Goal: Navigation & Orientation: Find specific page/section

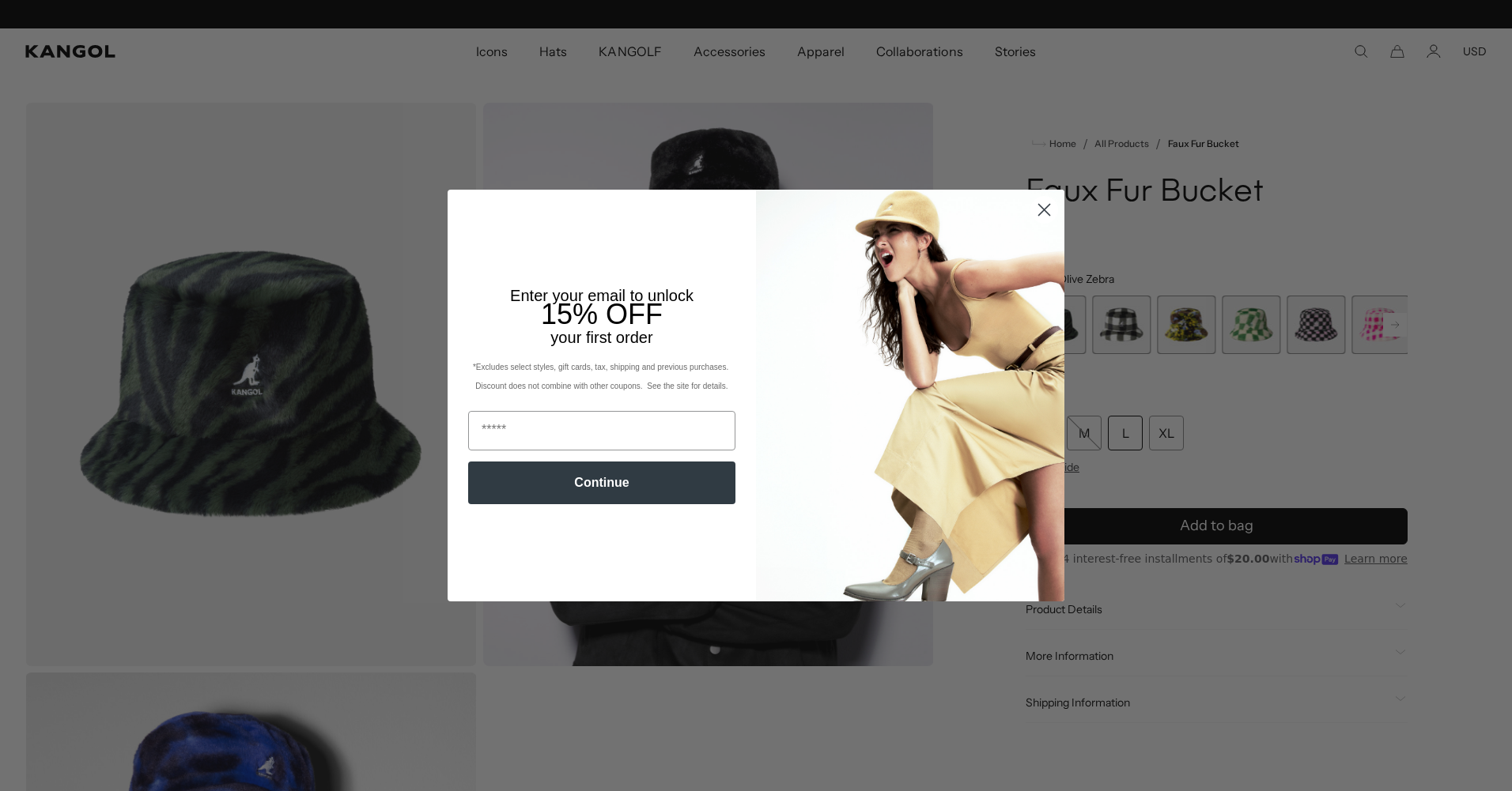
scroll to position [0, 326]
click at [1130, 322] on div "Close dialog Enter your email to unlock 15% OFF your first order *Excludes sele…" at bounding box center [756, 396] width 1512 height 791
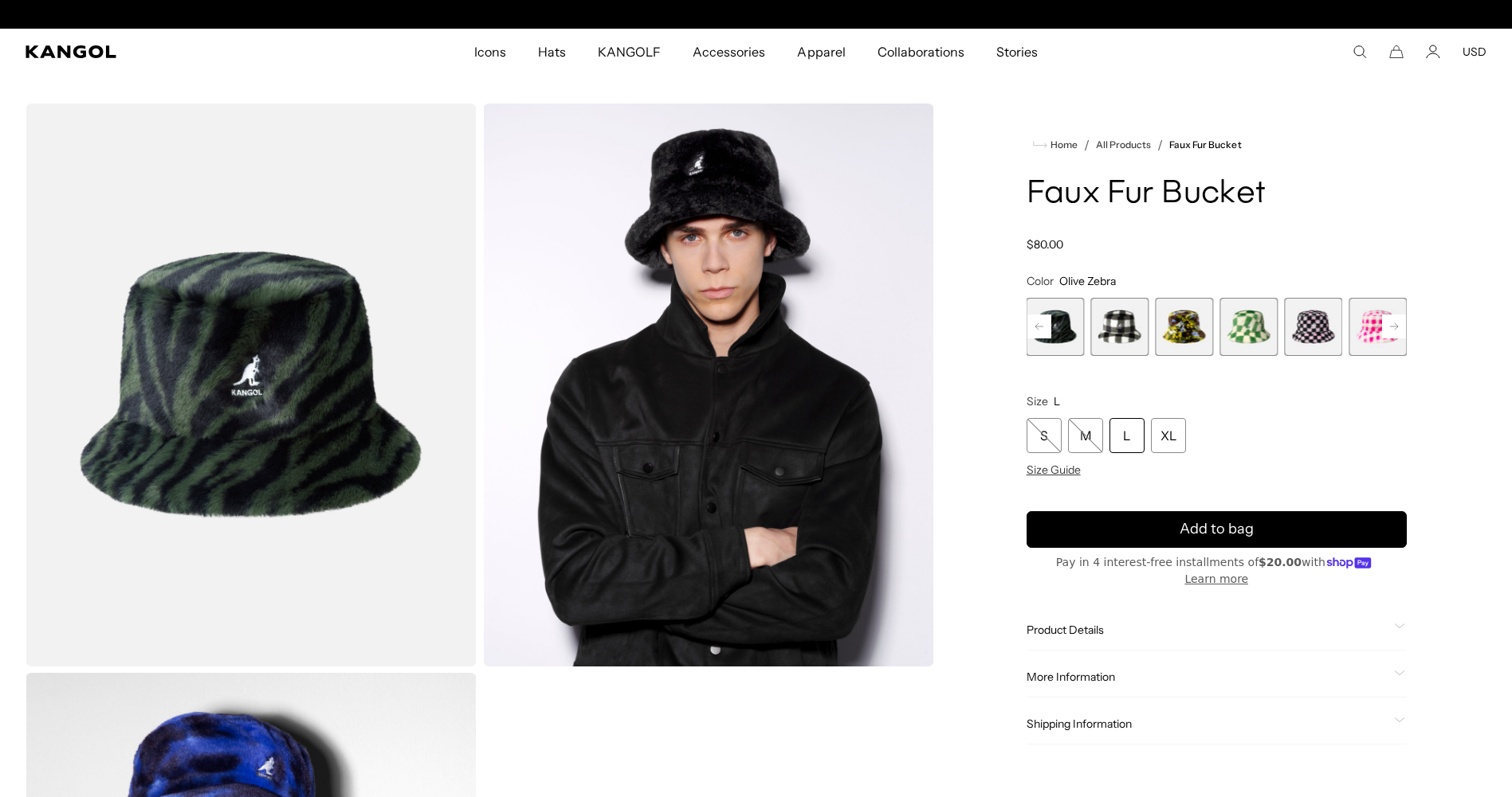
scroll to position [0, 0]
click at [1131, 325] on span "5 of 12" at bounding box center [1120, 327] width 58 height 58
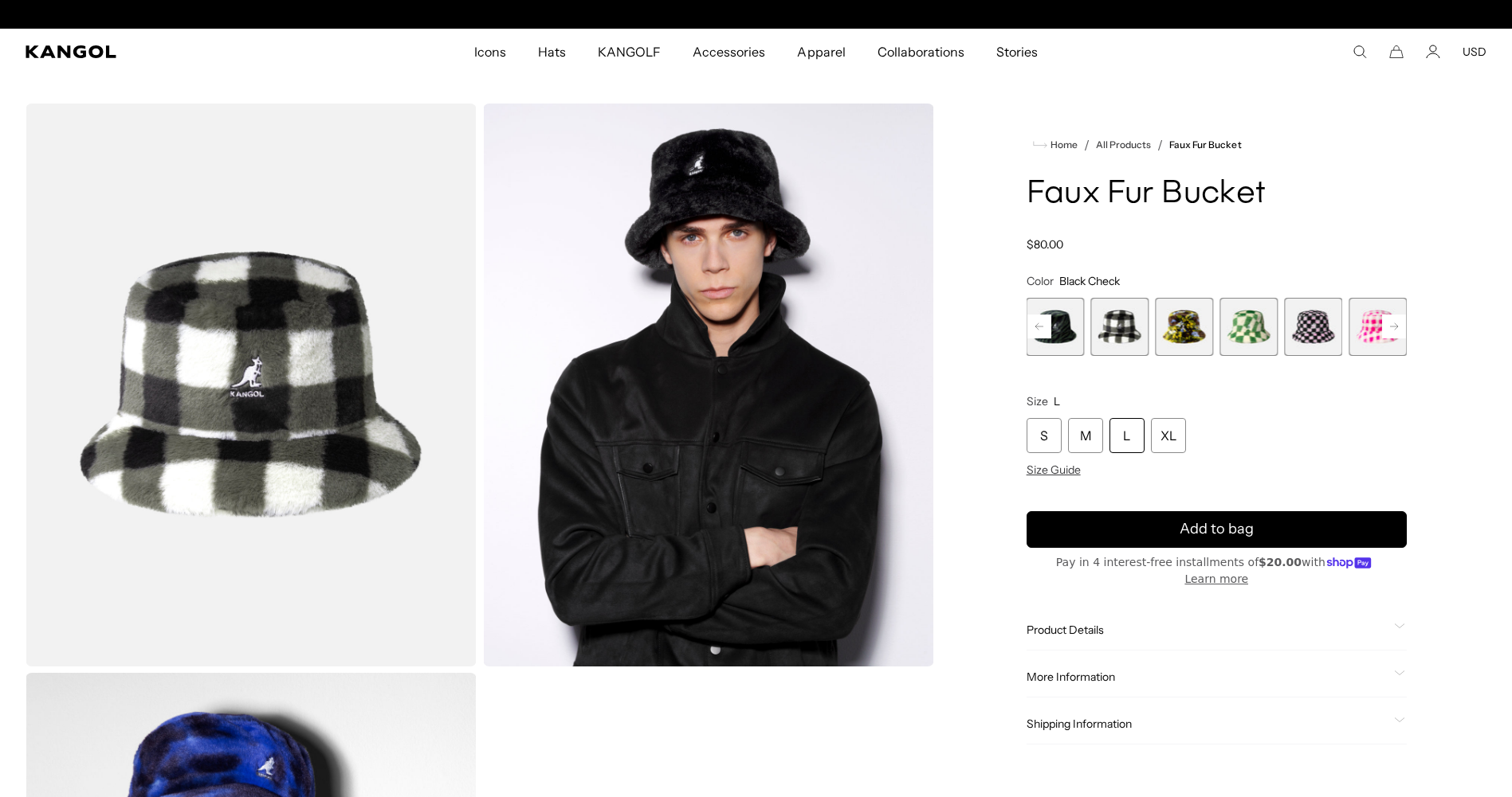
scroll to position [0, 328]
click at [1180, 324] on span "6 of 12" at bounding box center [1184, 327] width 58 height 58
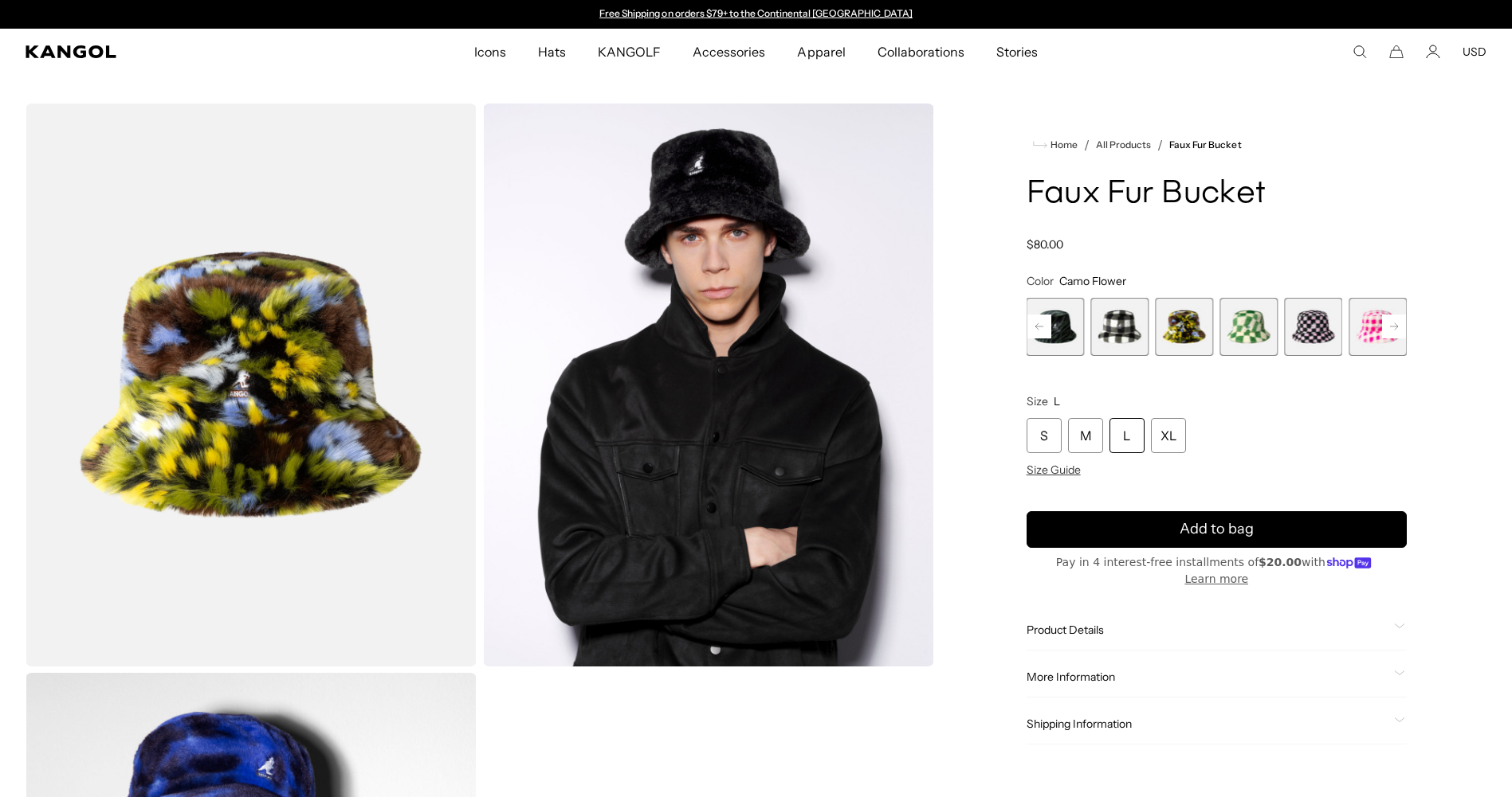
click at [1386, 325] on rect at bounding box center [1393, 326] width 24 height 24
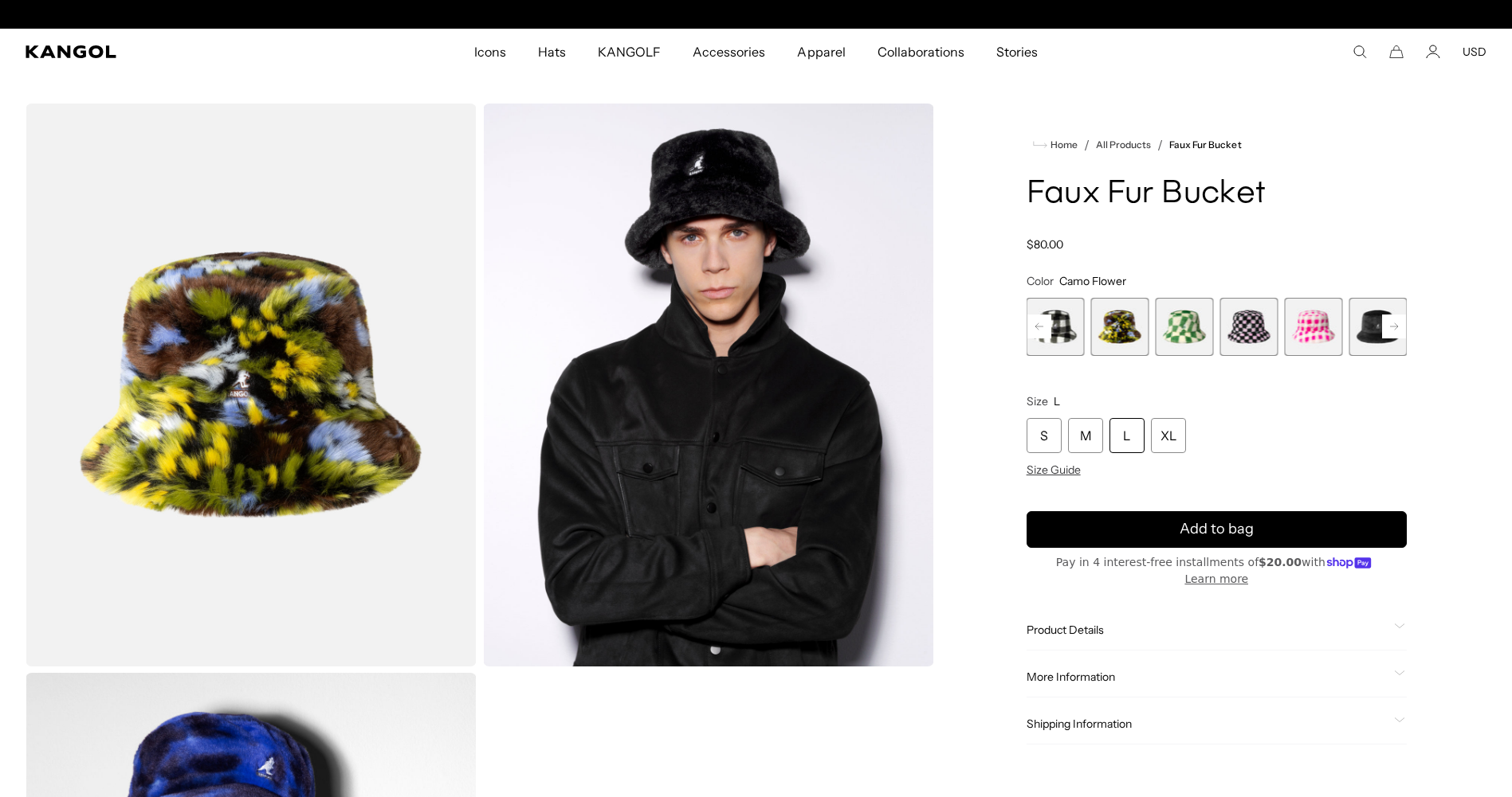
scroll to position [0, 328]
click at [1386, 325] on rect at bounding box center [1393, 326] width 24 height 24
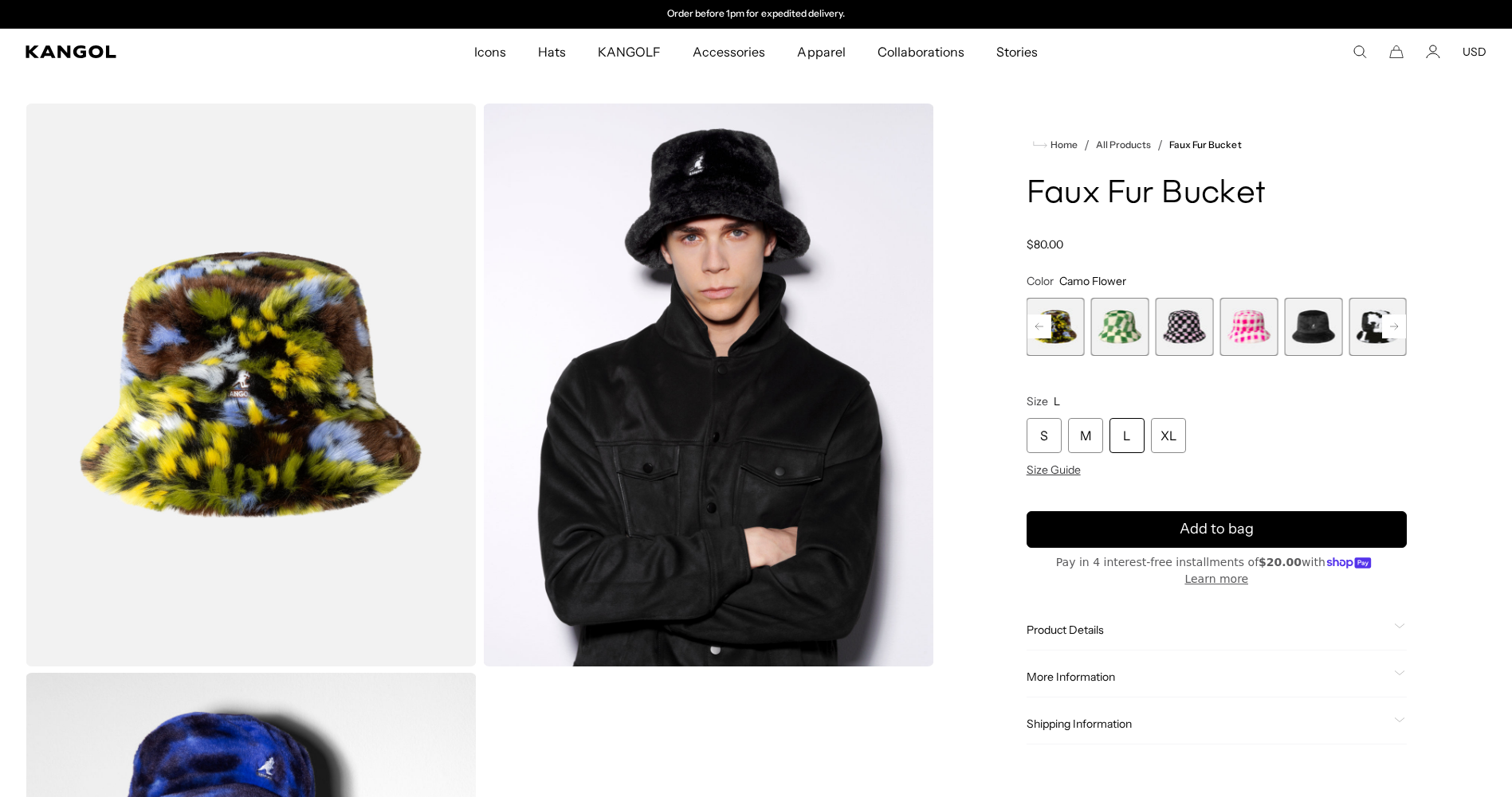
click at [1386, 325] on rect at bounding box center [1393, 326] width 24 height 24
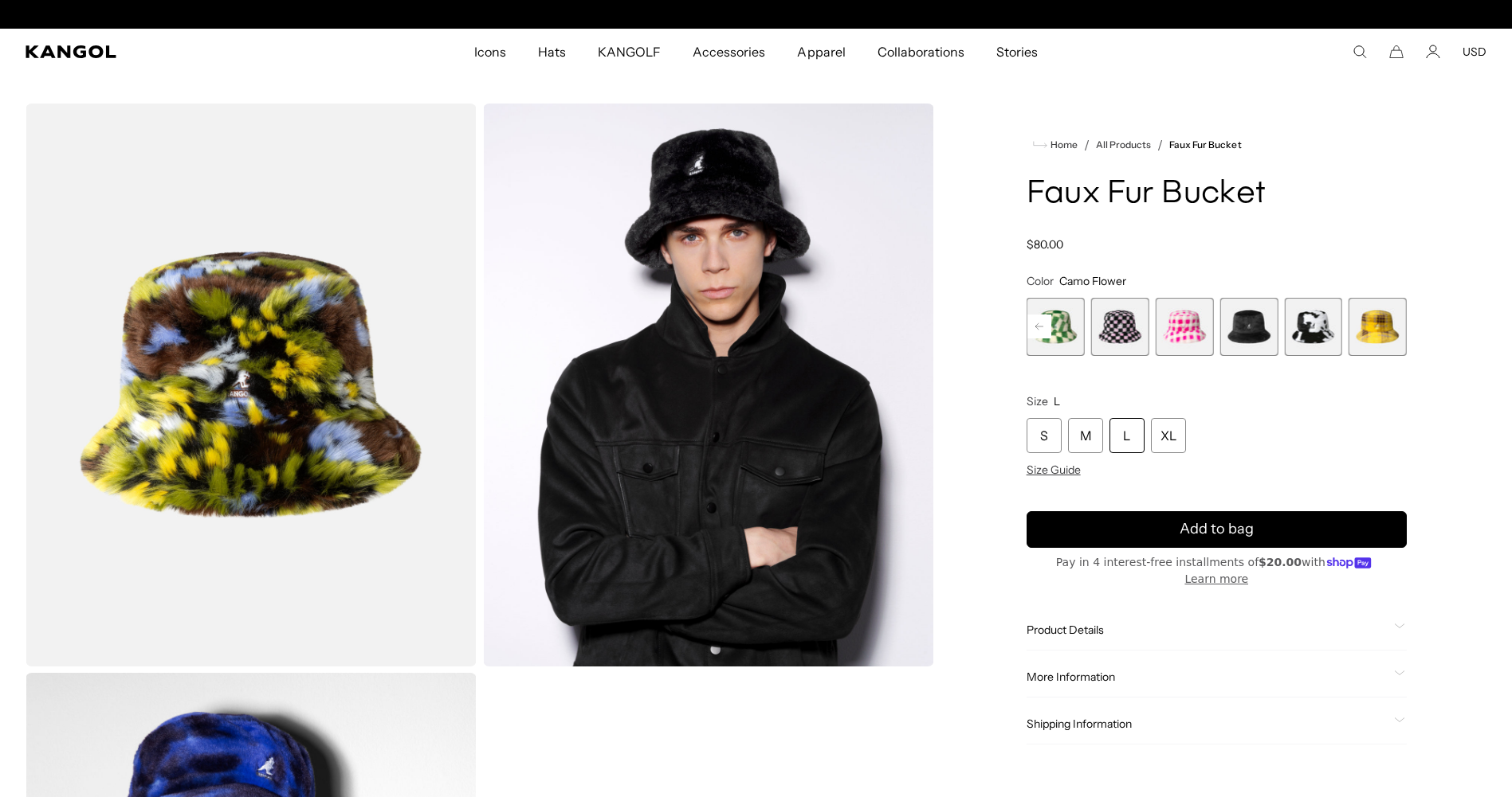
scroll to position [0, 0]
click at [1337, 332] on span "11 of 12" at bounding box center [1313, 327] width 58 height 58
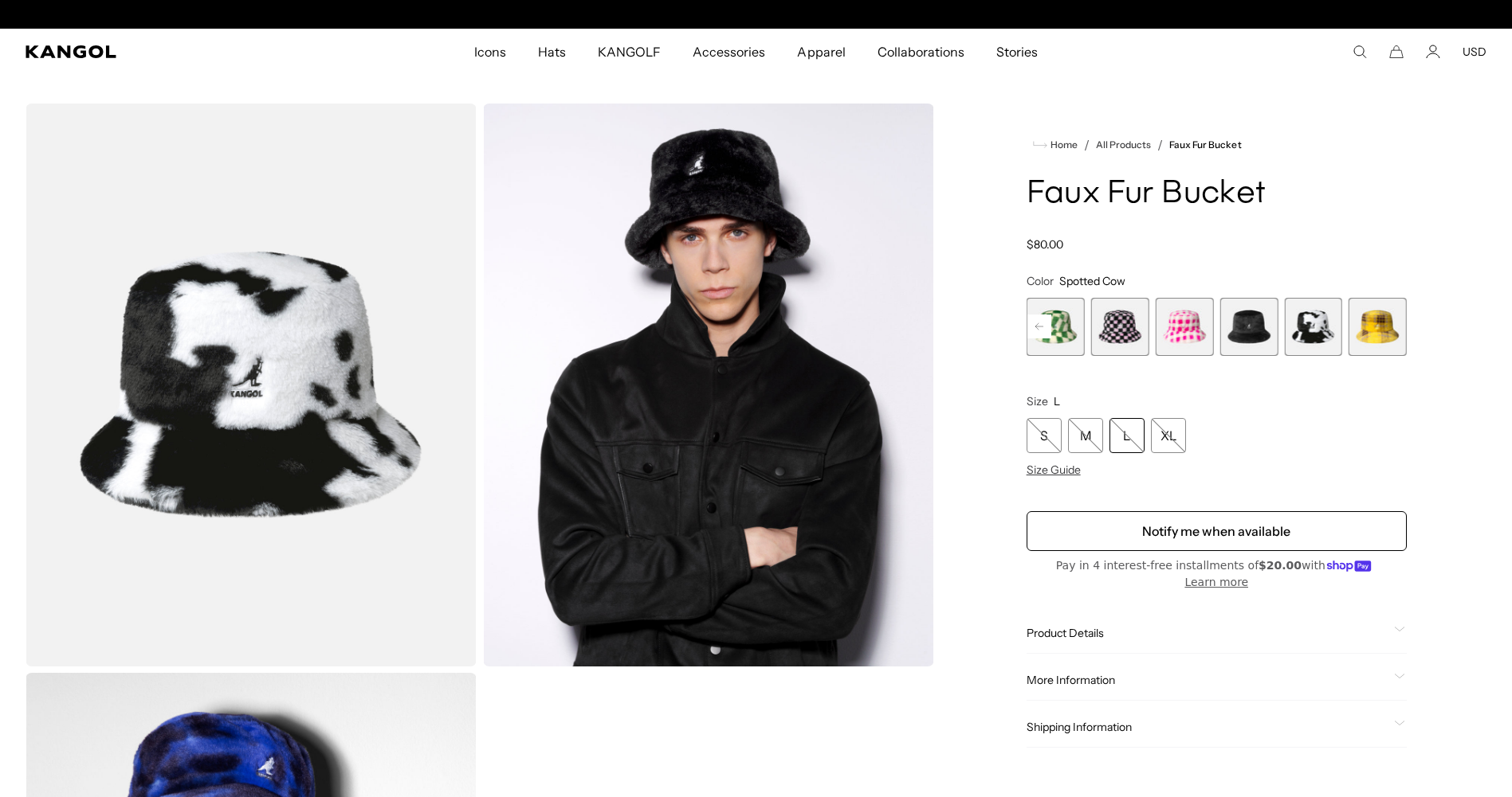
scroll to position [0, 328]
click at [1369, 335] on span "12 of 12" at bounding box center [1377, 327] width 58 height 58
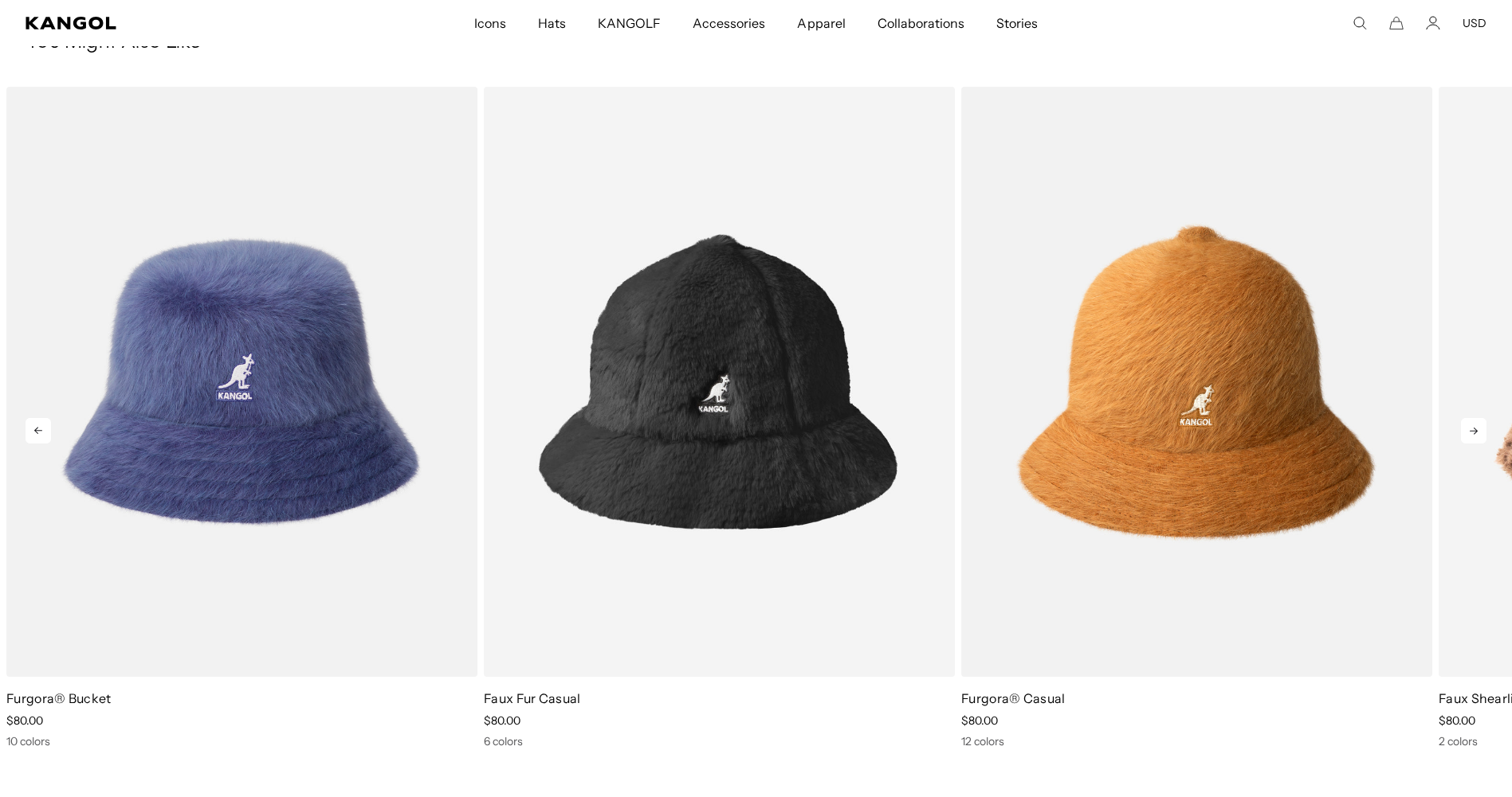
click at [1479, 437] on icon at bounding box center [1473, 431] width 26 height 26
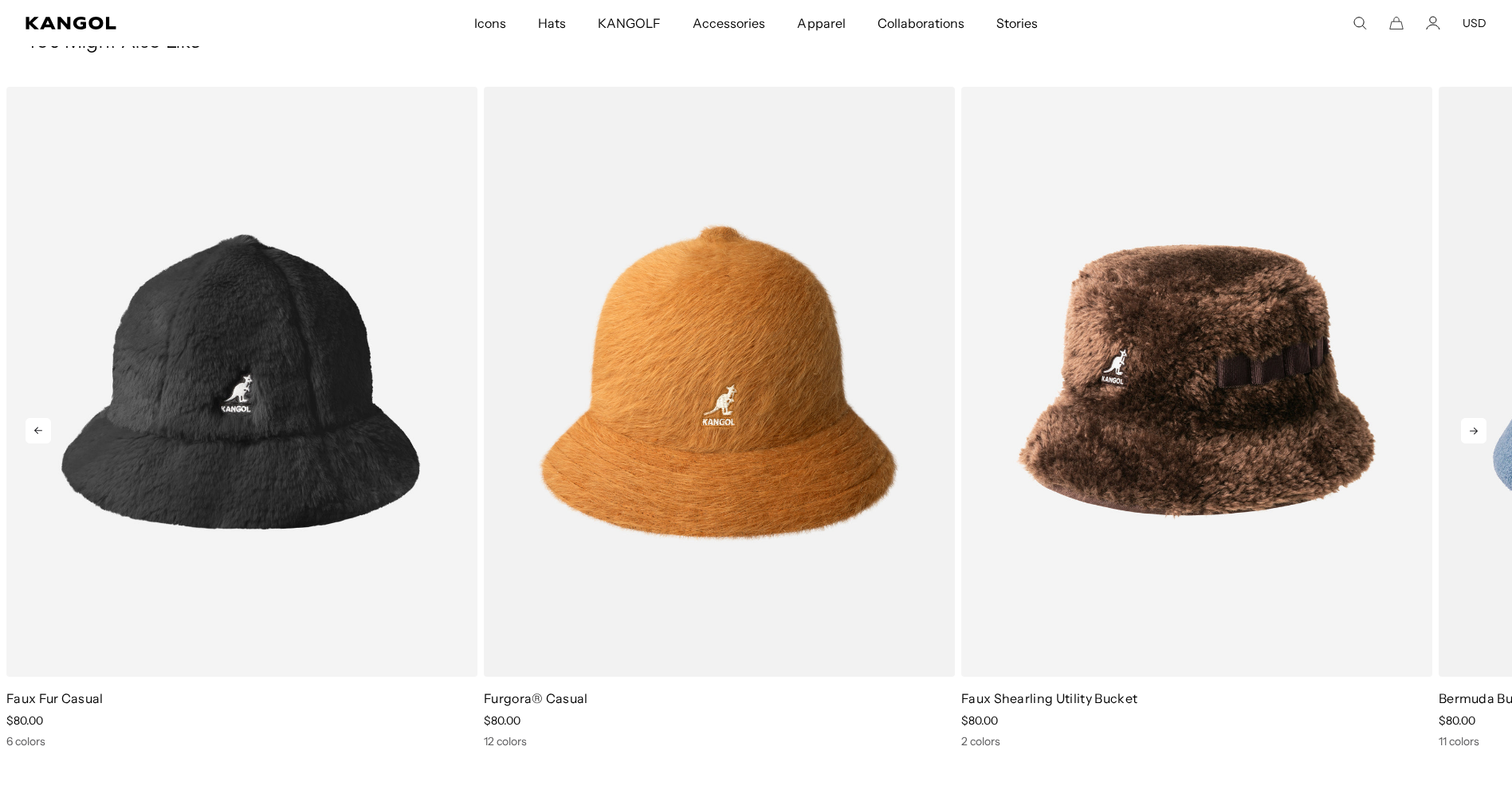
click at [1480, 437] on icon at bounding box center [1473, 431] width 26 height 26
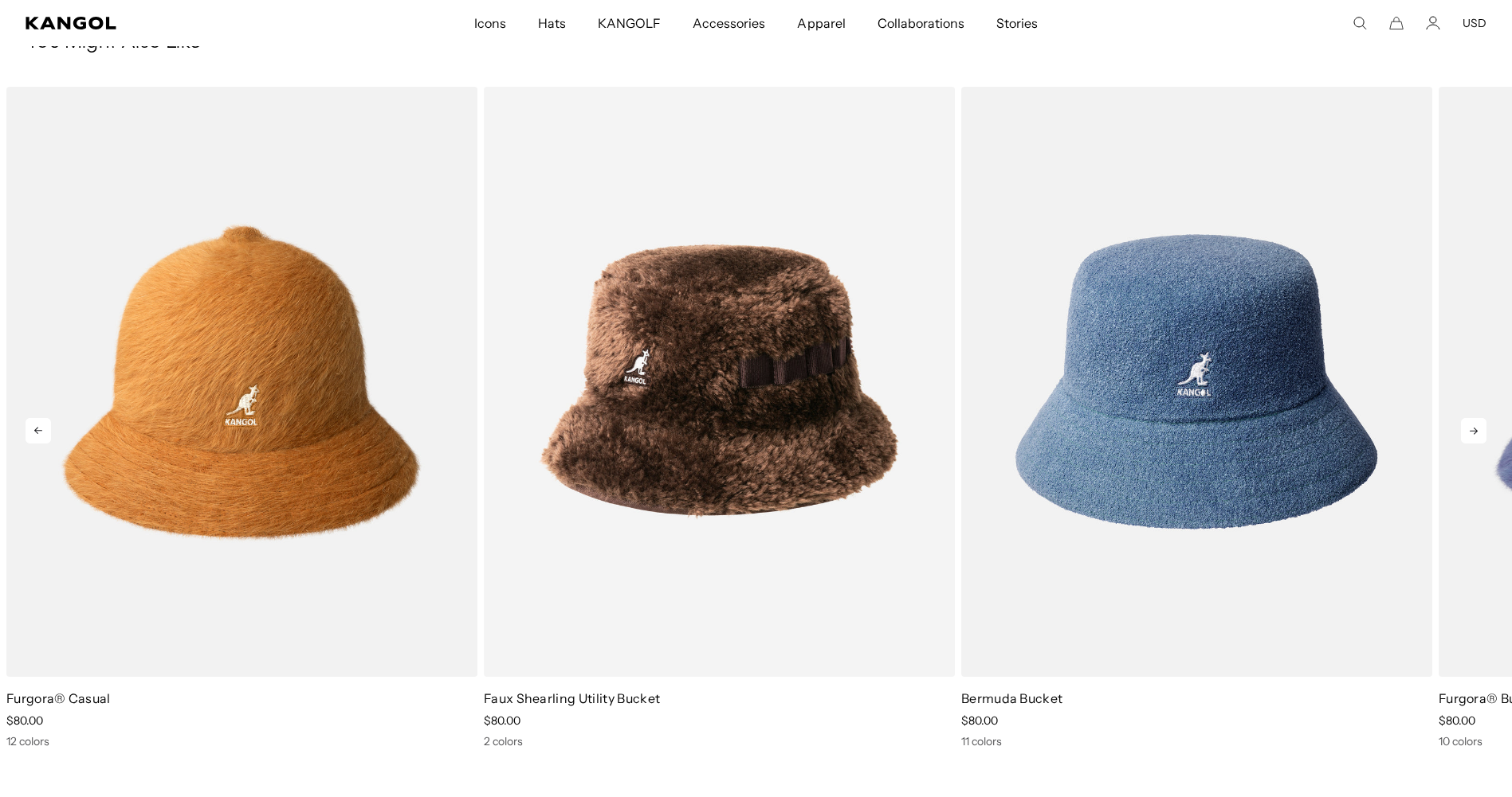
scroll to position [0, 328]
click at [1480, 437] on icon at bounding box center [1473, 431] width 26 height 26
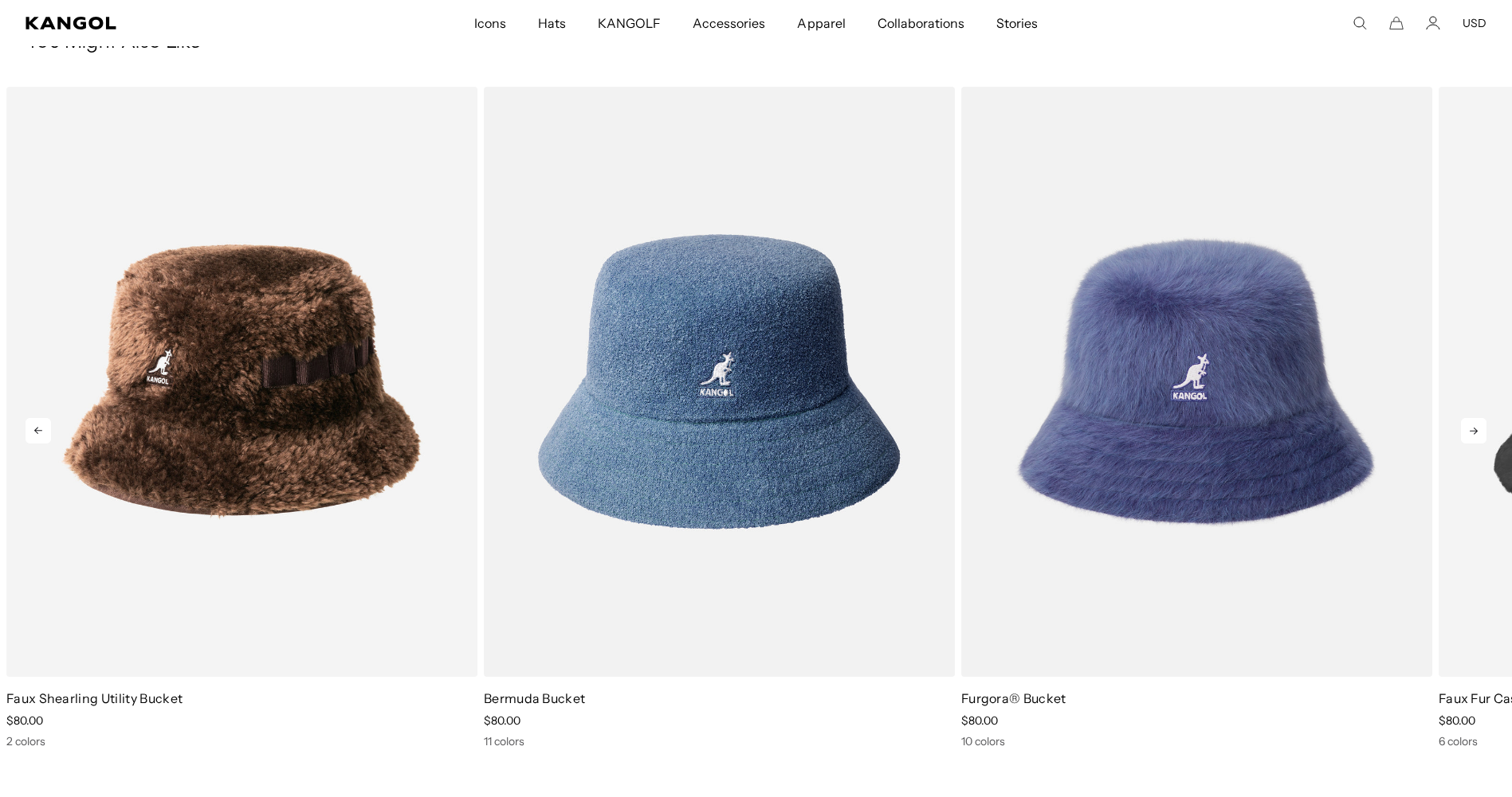
click at [1480, 437] on icon at bounding box center [1473, 431] width 26 height 26
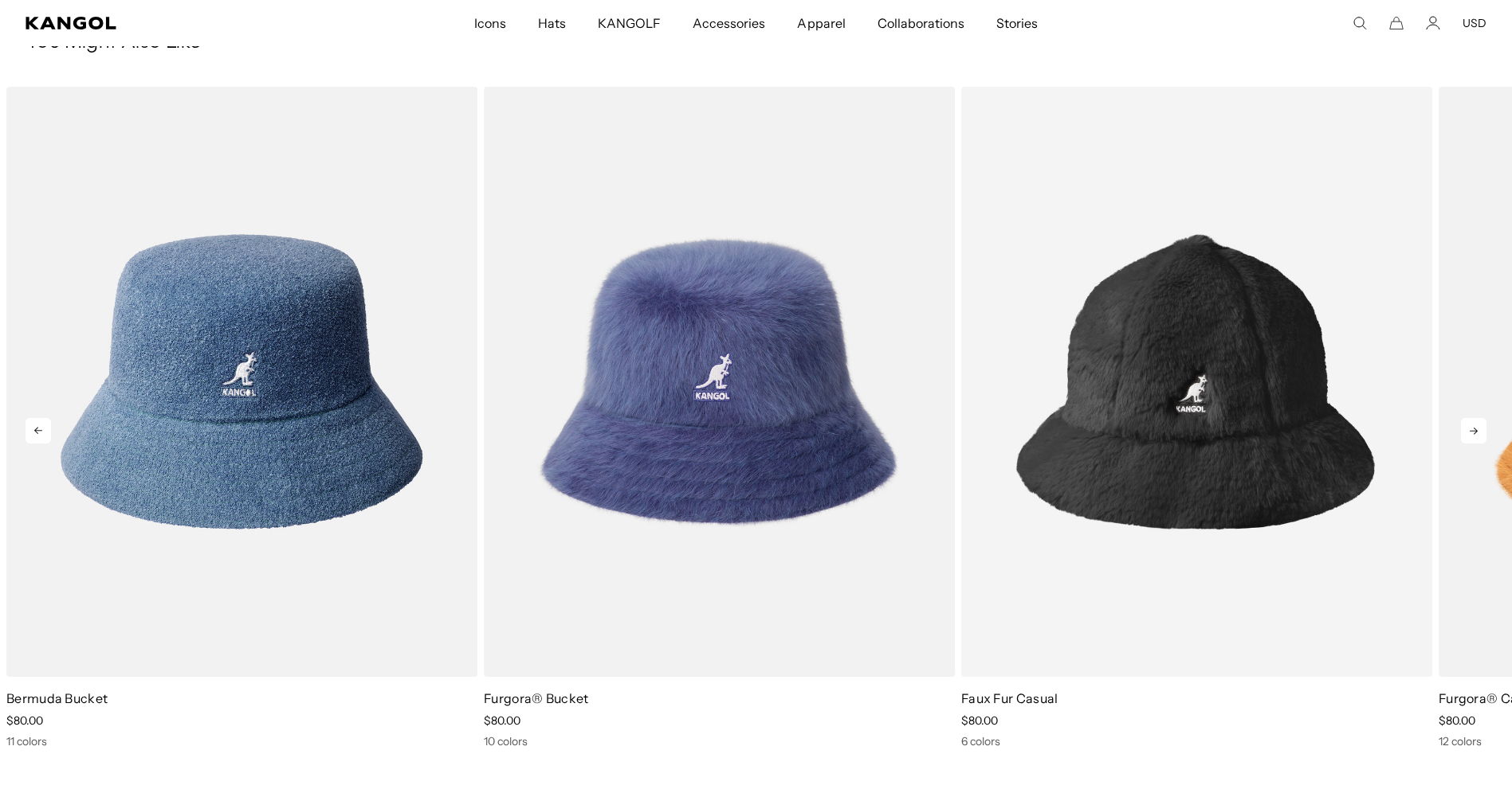
click at [1481, 438] on icon at bounding box center [1473, 431] width 26 height 26
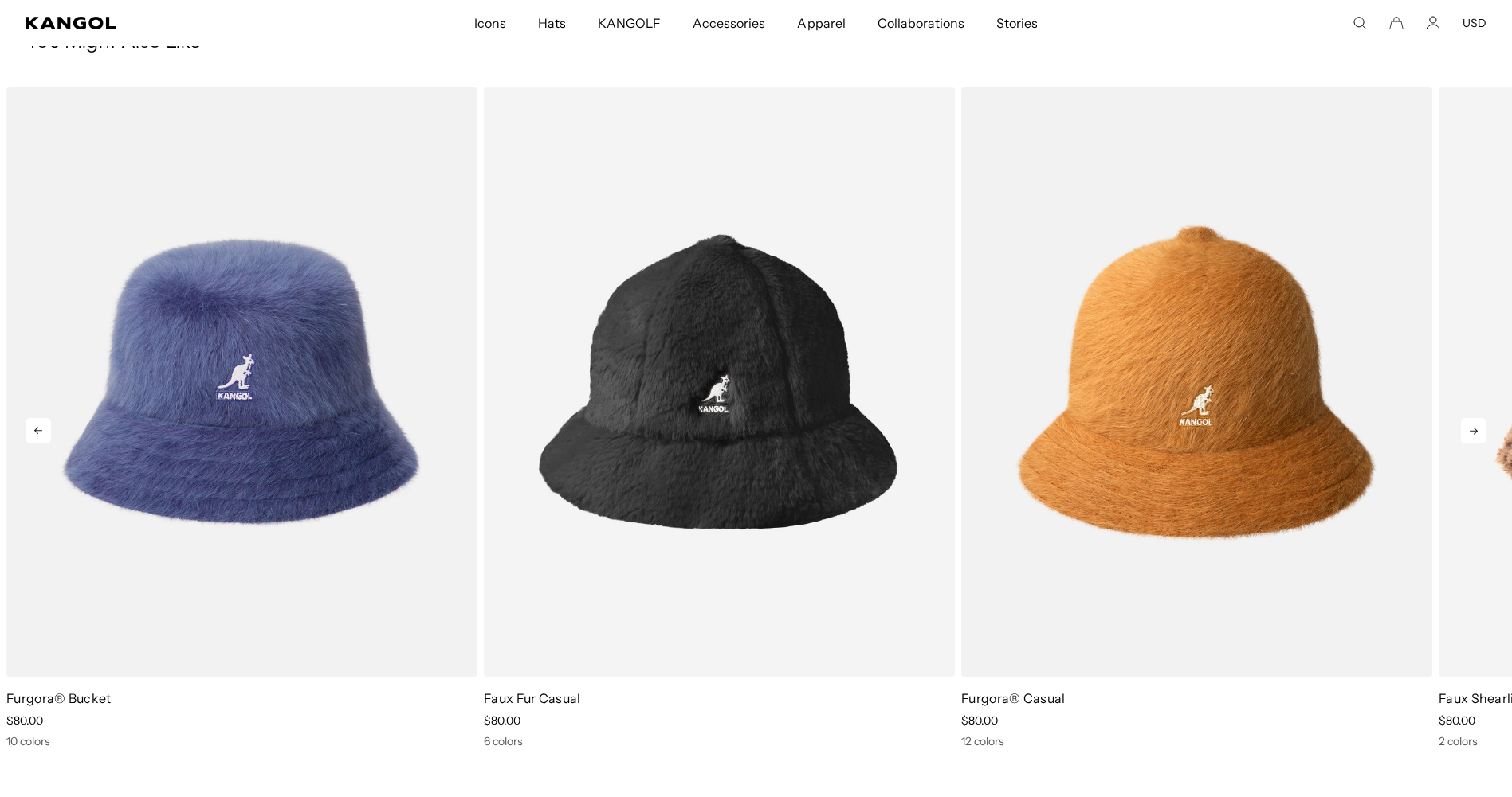
scroll to position [0, 0]
click at [1481, 439] on icon at bounding box center [1473, 431] width 26 height 26
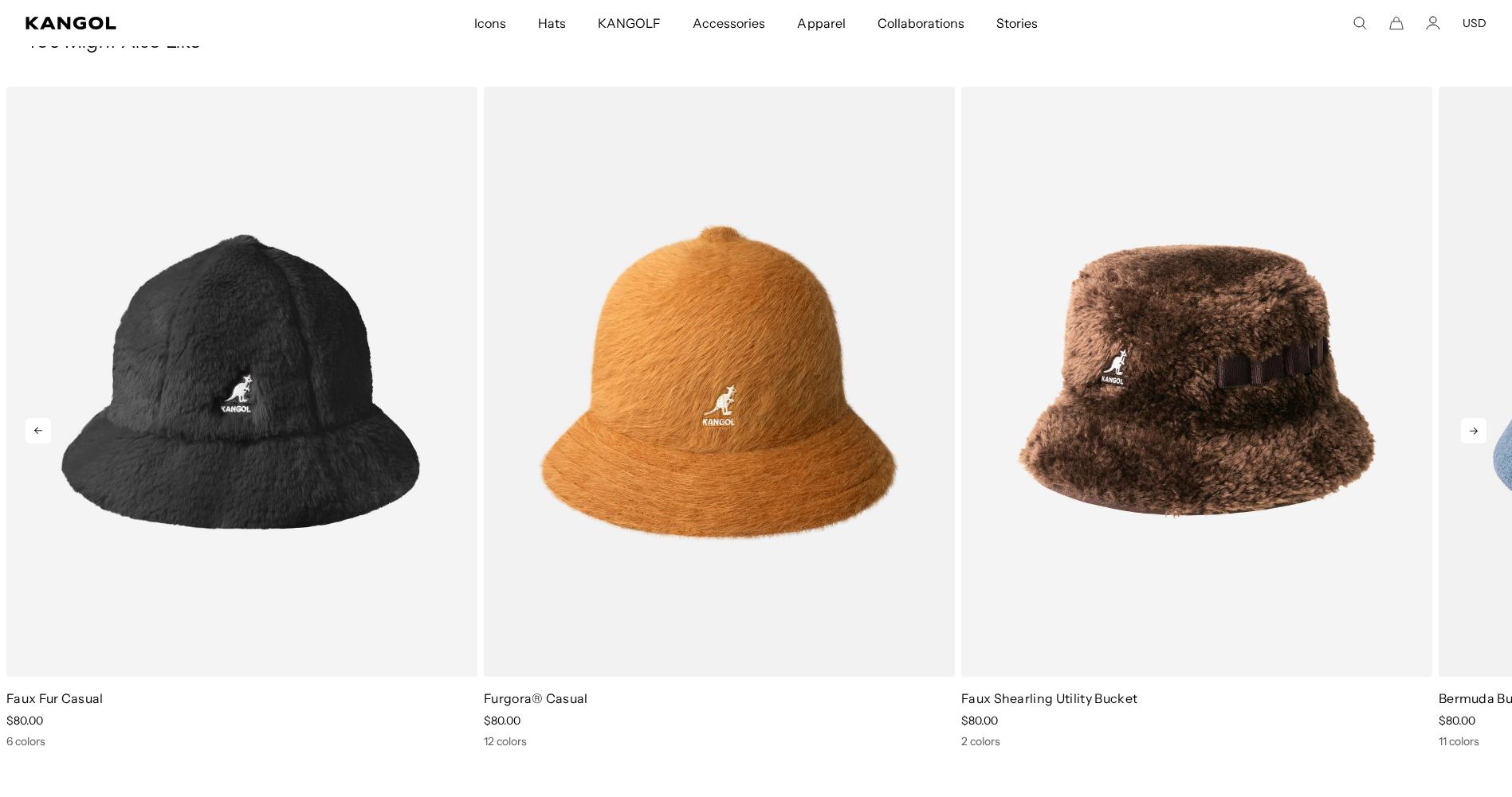
click at [1481, 439] on icon at bounding box center [1473, 431] width 26 height 26
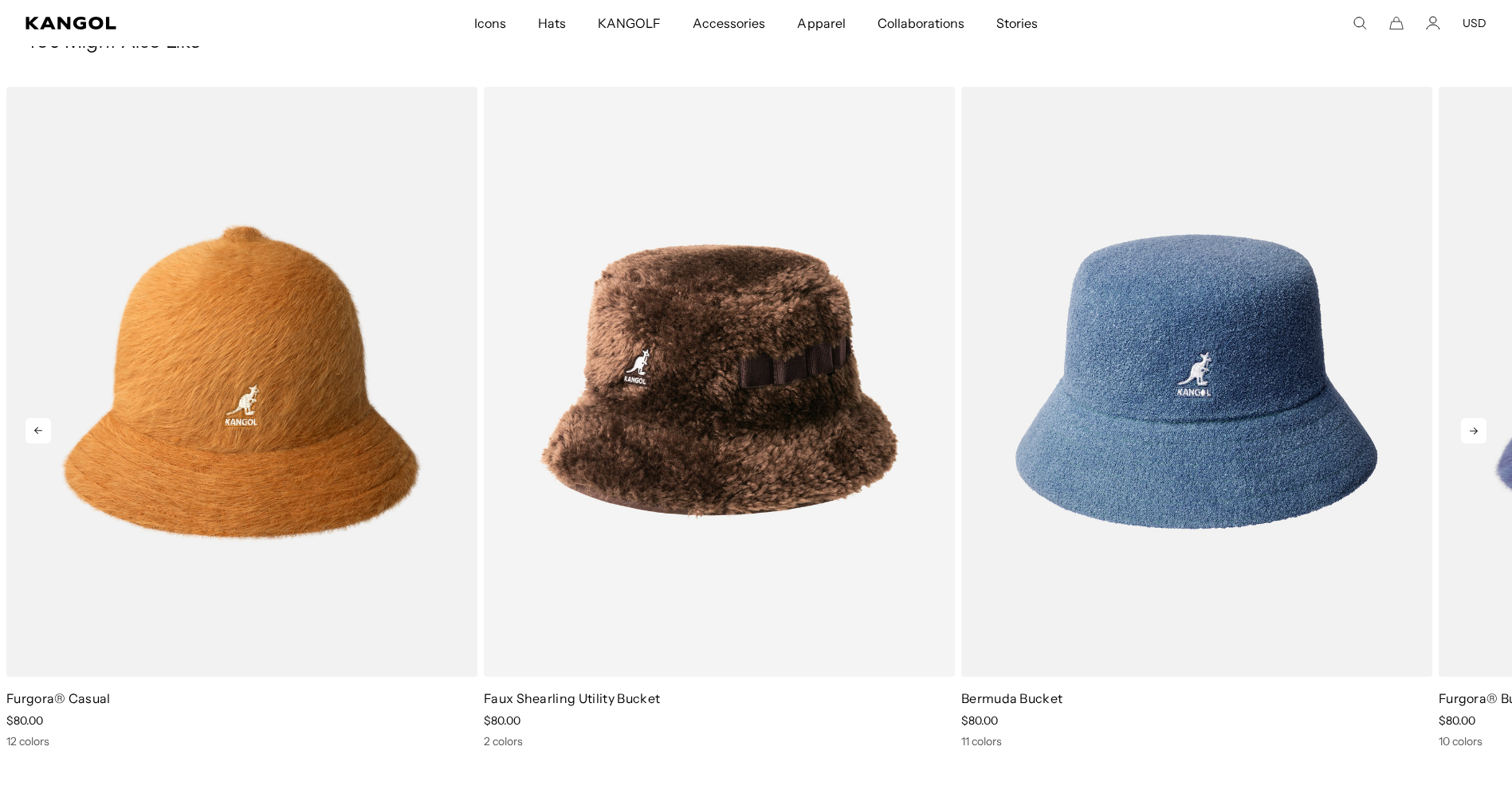
click at [1481, 439] on icon at bounding box center [1473, 431] width 26 height 26
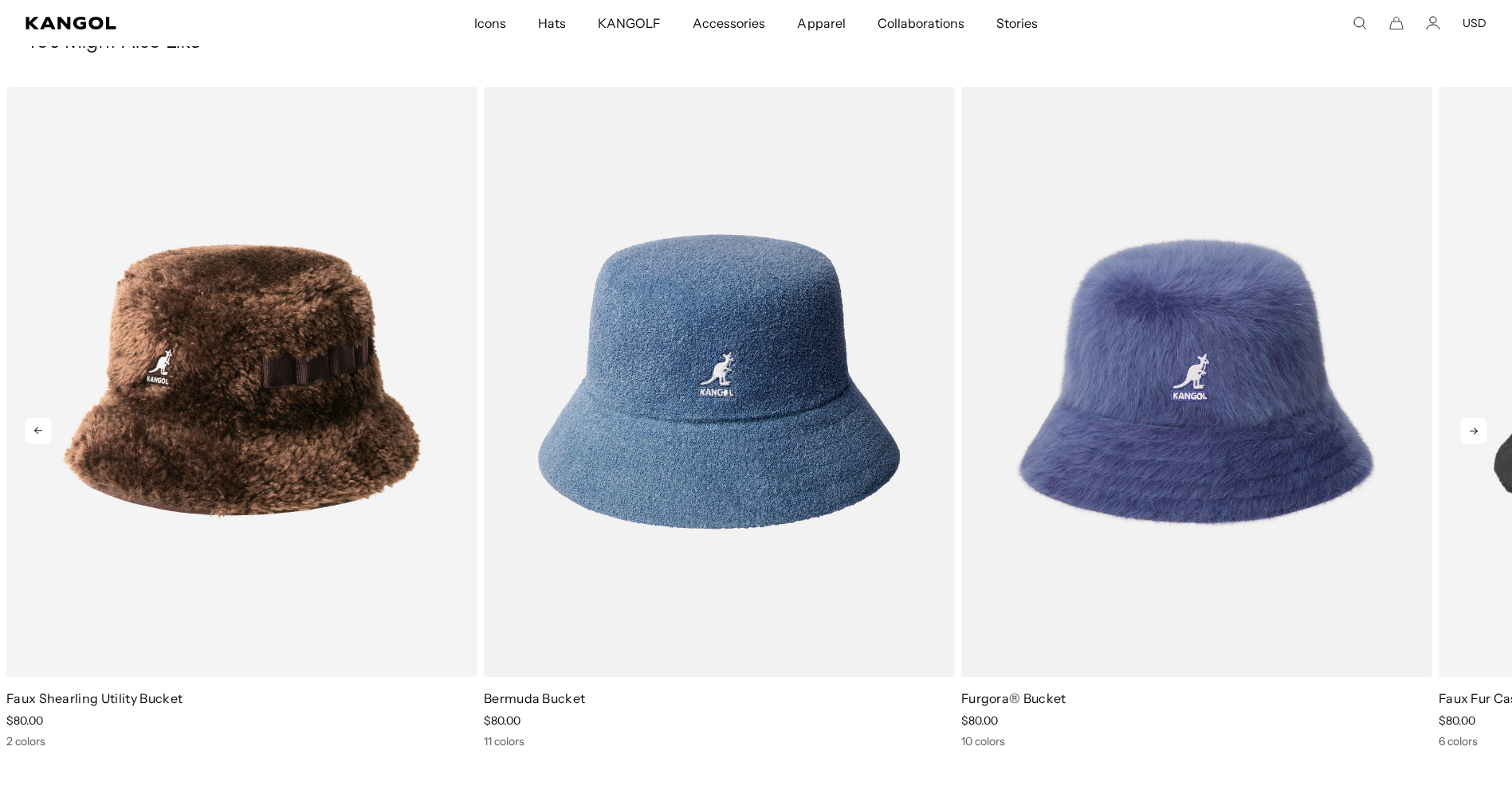
scroll to position [0, 328]
click at [1481, 440] on icon at bounding box center [1473, 431] width 26 height 26
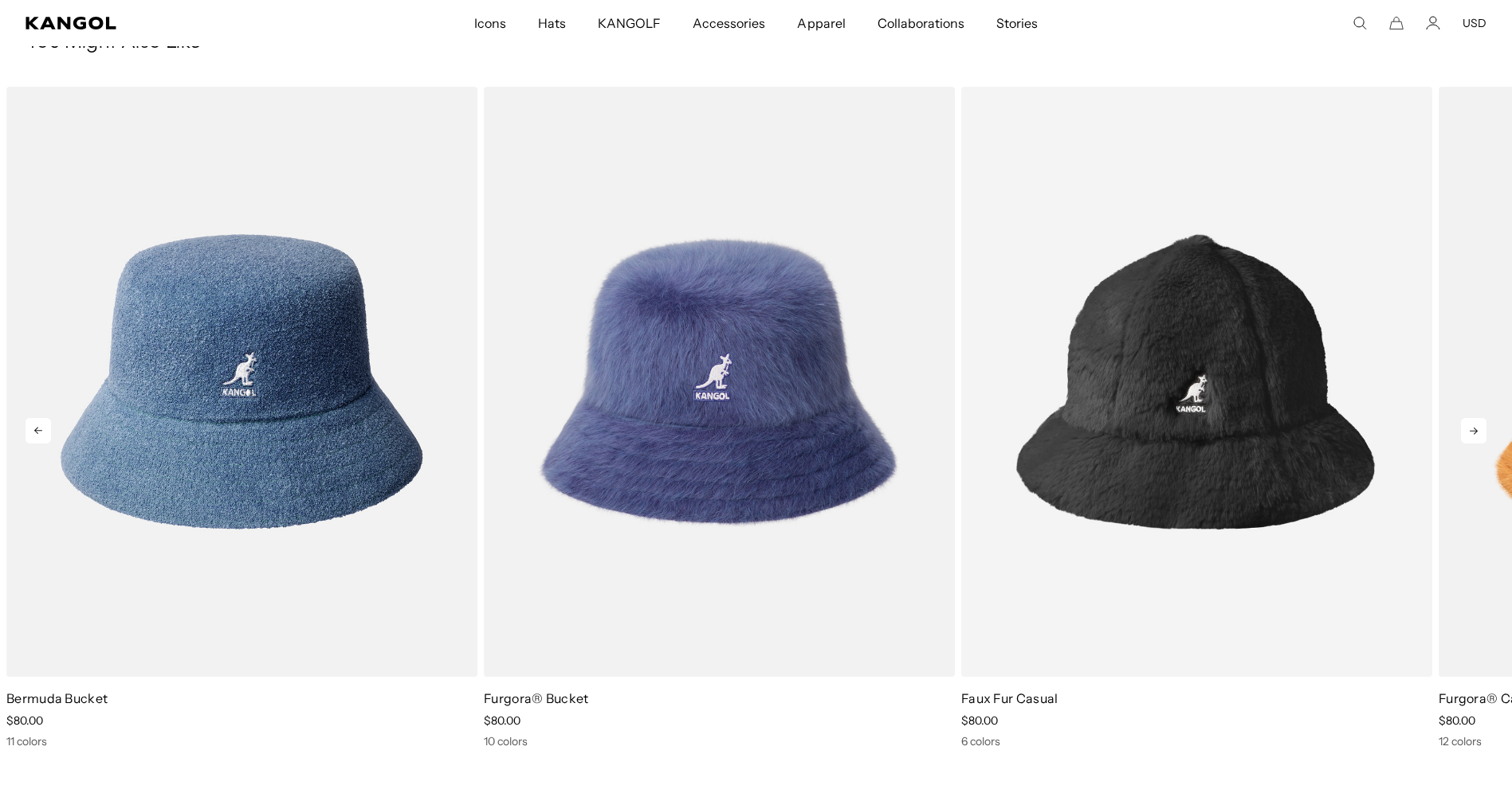
click at [1481, 440] on icon at bounding box center [1473, 431] width 26 height 26
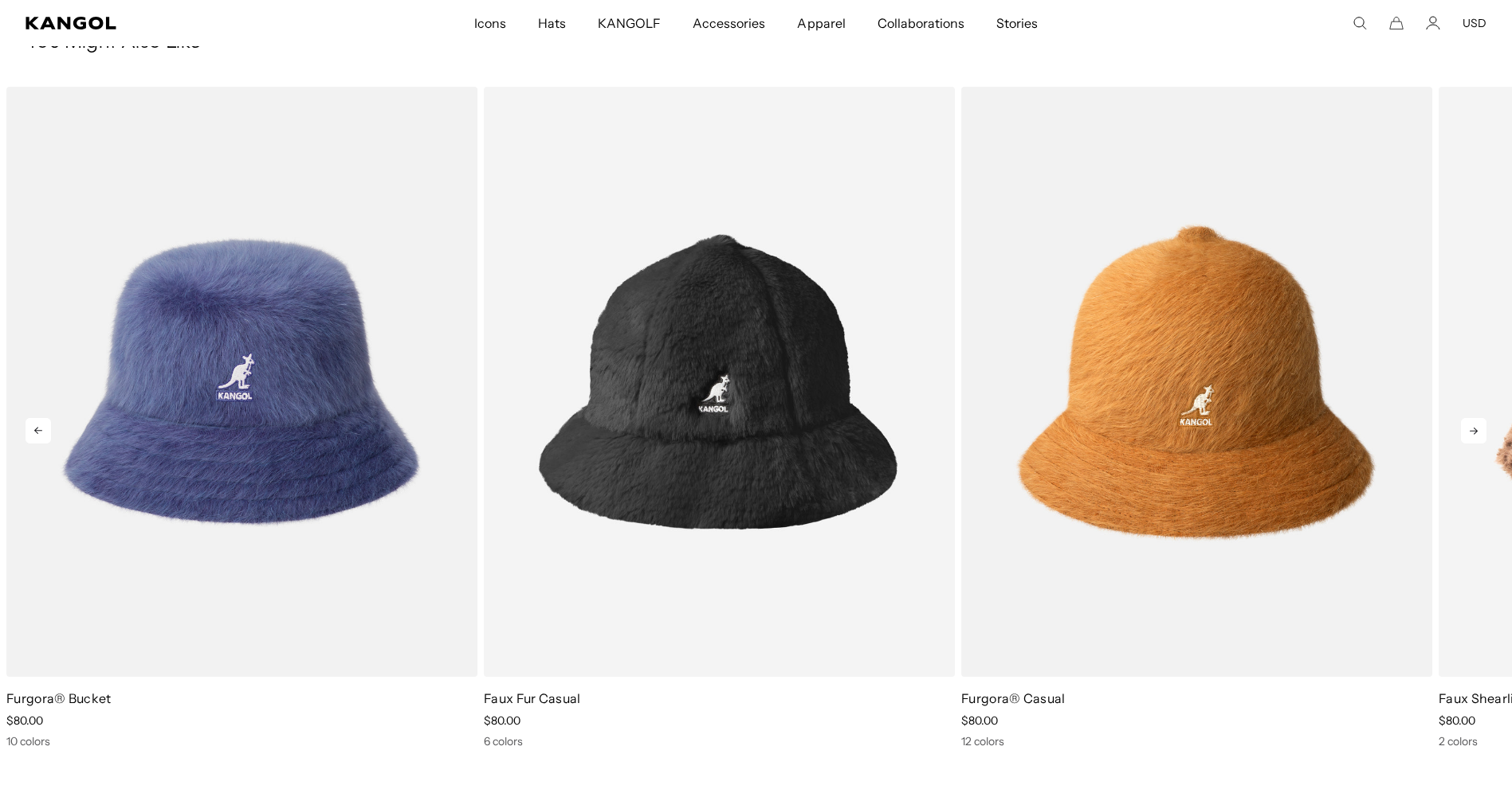
click at [1481, 440] on icon at bounding box center [1473, 431] width 26 height 26
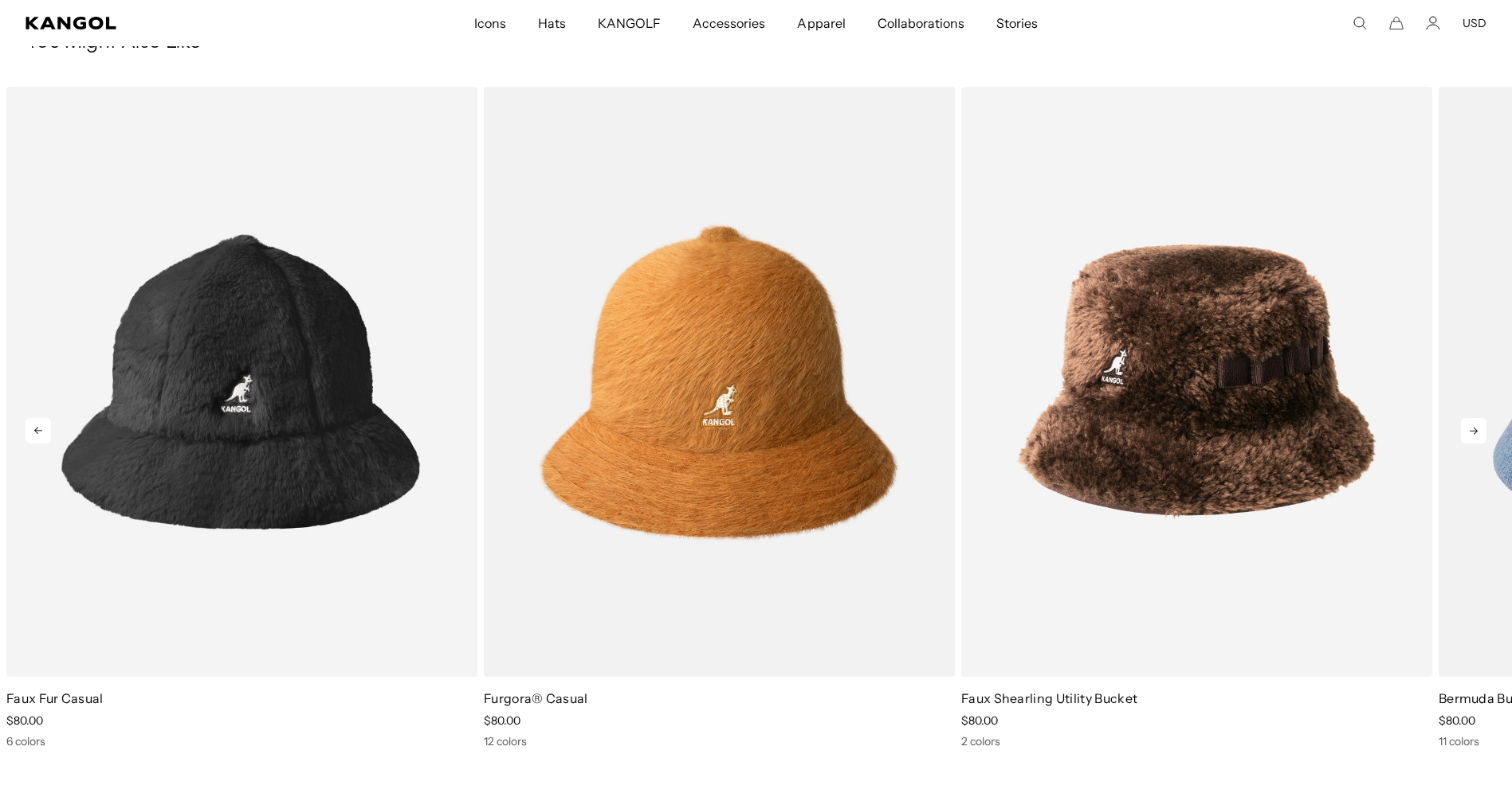
click at [1481, 440] on icon at bounding box center [1473, 431] width 26 height 26
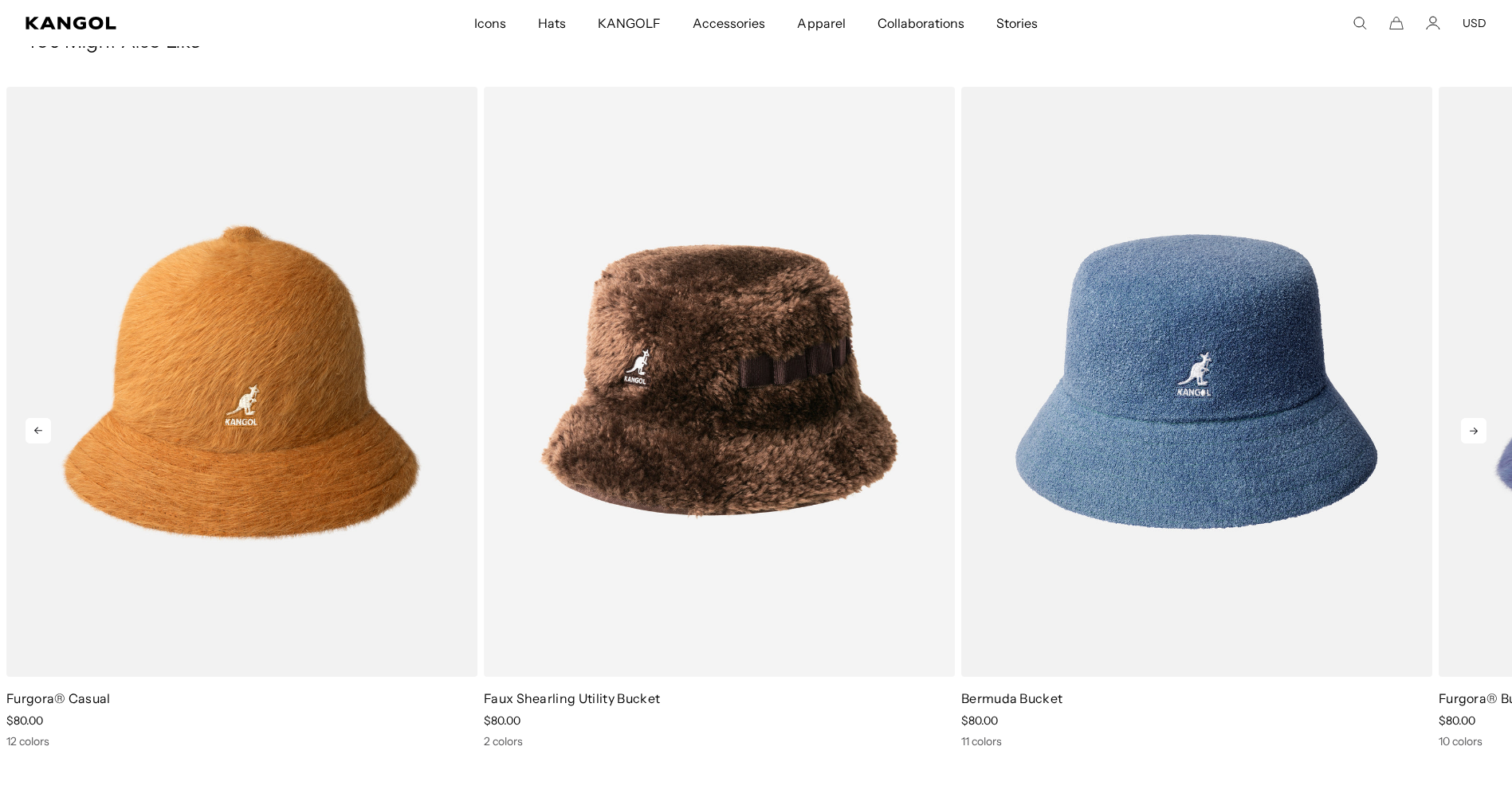
click at [1481, 440] on icon at bounding box center [1473, 431] width 26 height 26
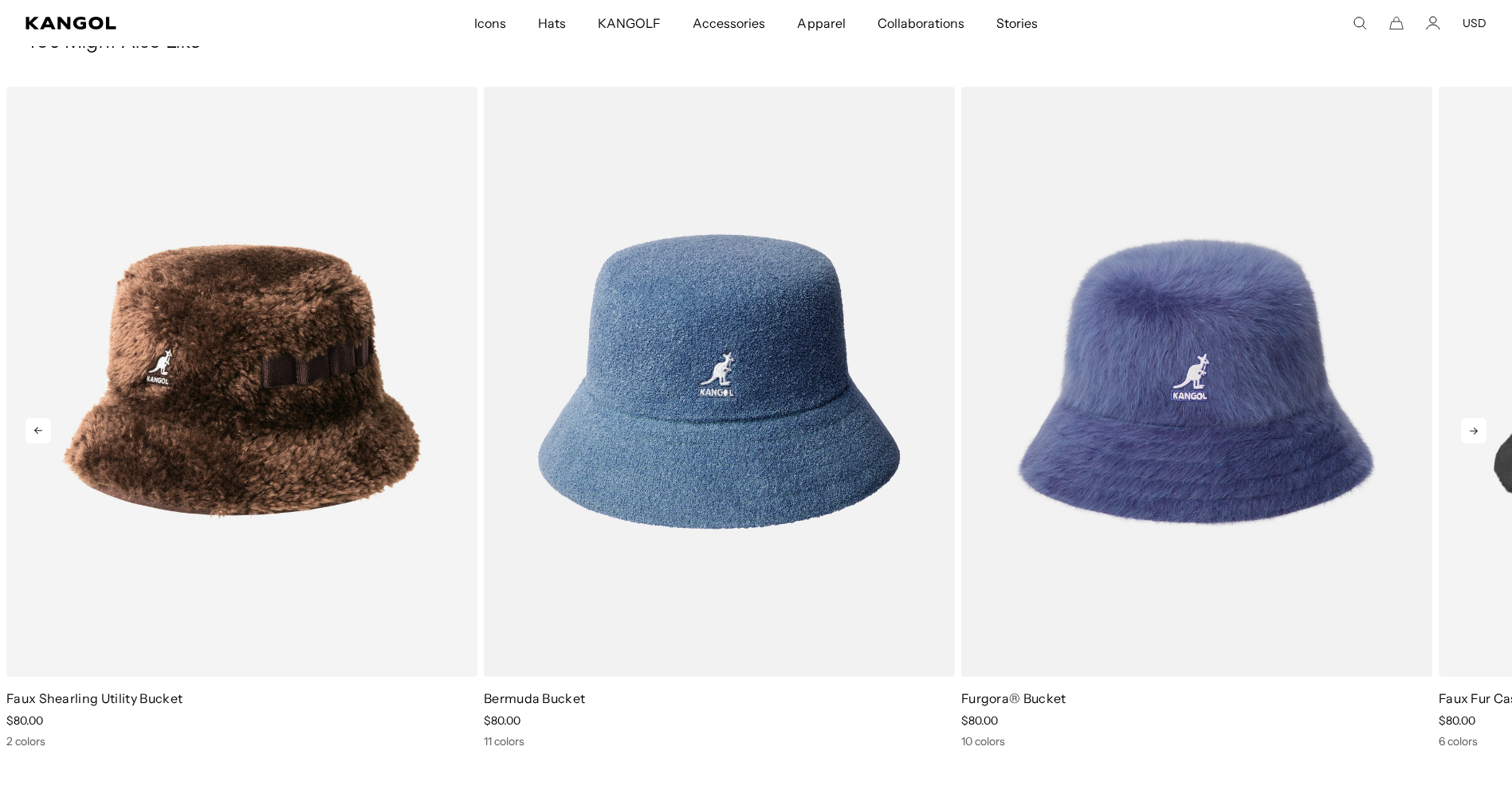
click at [1480, 440] on icon at bounding box center [1473, 431] width 26 height 26
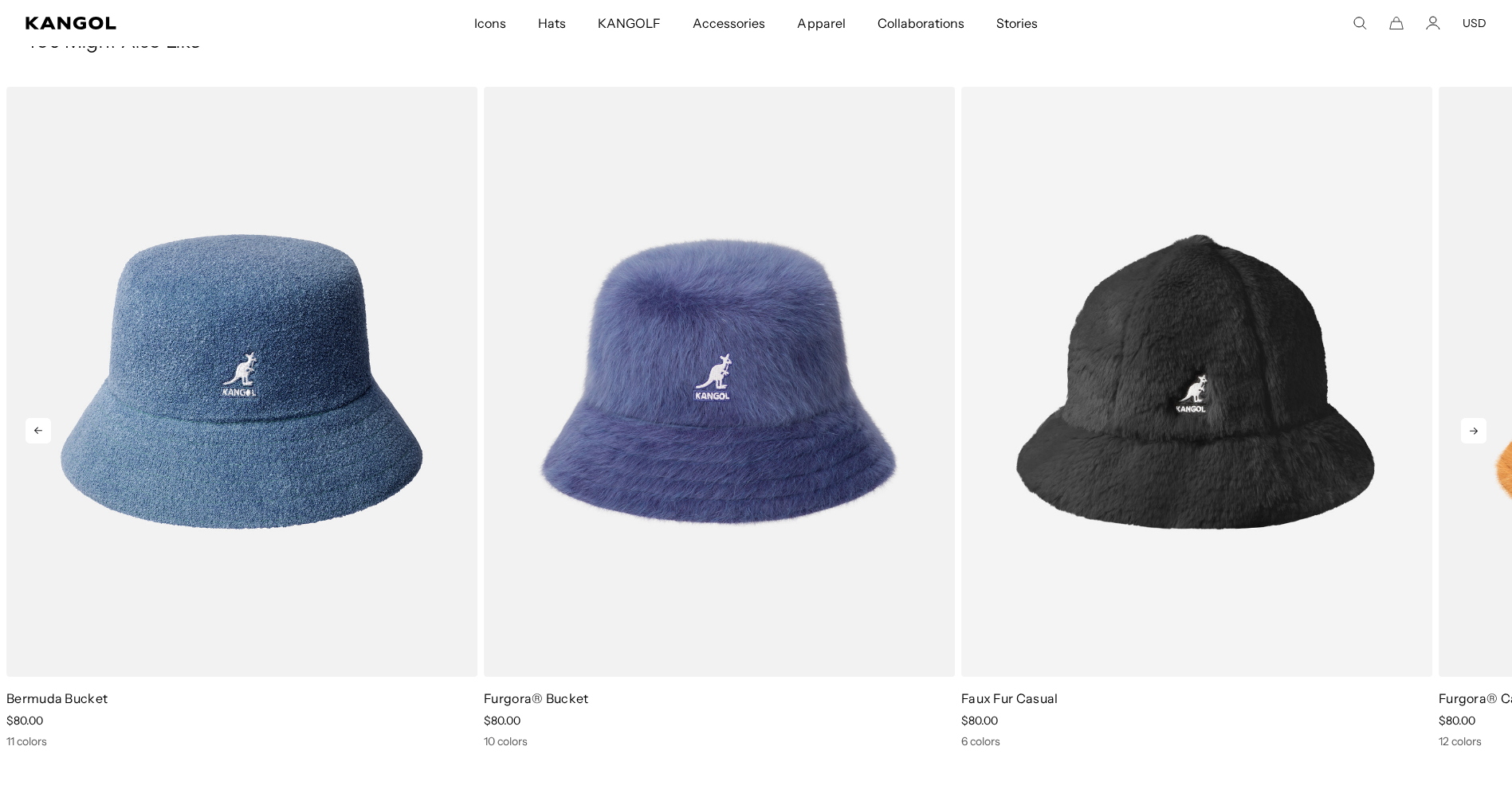
click at [1480, 440] on icon at bounding box center [1473, 431] width 26 height 26
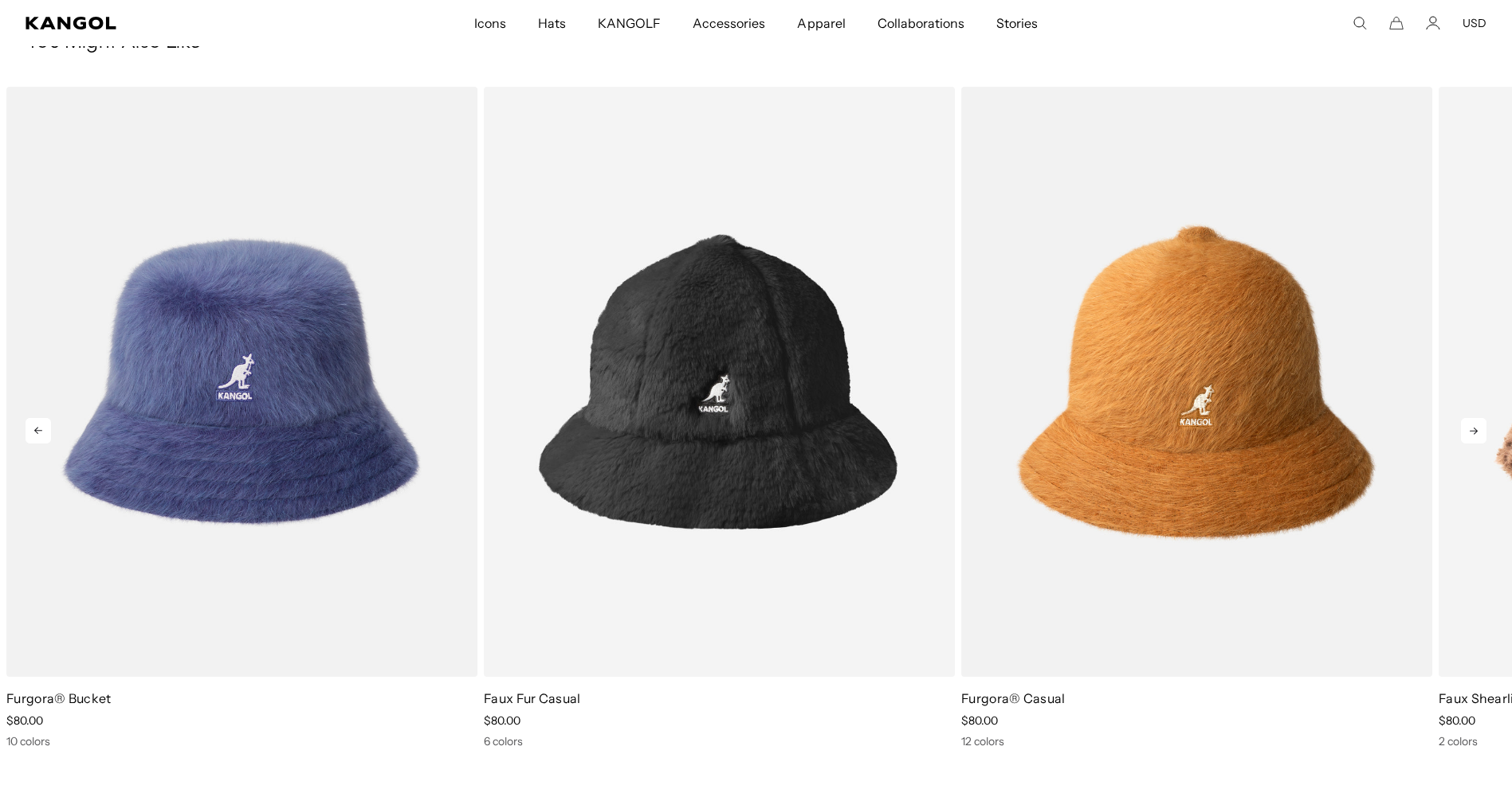
scroll to position [0, 328]
click at [1480, 440] on icon at bounding box center [1473, 431] width 26 height 26
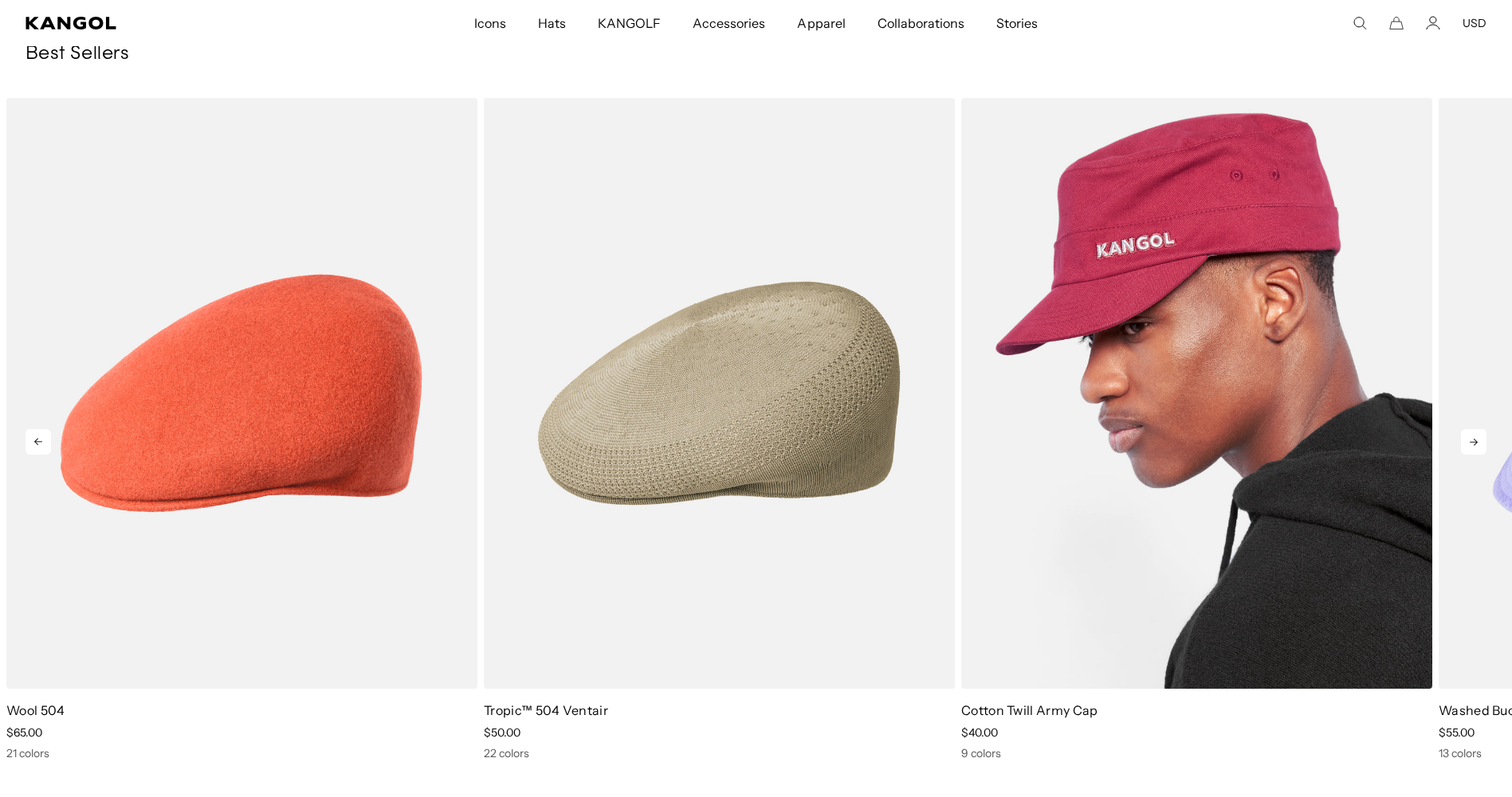
scroll to position [0, 0]
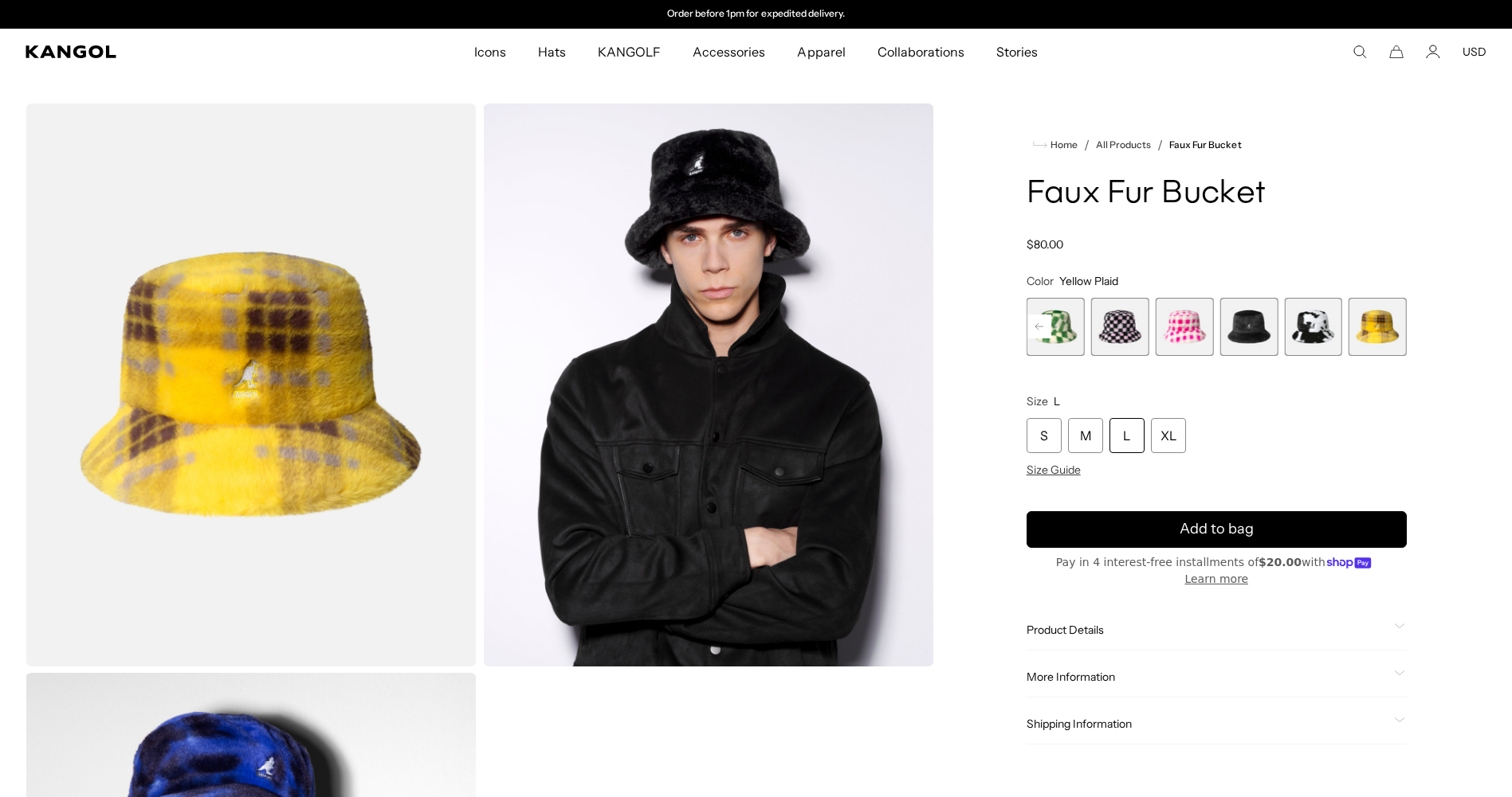
drag, startPoint x: 1321, startPoint y: 353, endPoint x: 1332, endPoint y: 355, distance: 11.2
click at [1332, 356] on span "11 of 12" at bounding box center [1313, 327] width 58 height 58
click at [1331, 330] on span "11 of 12" at bounding box center [1313, 327] width 58 height 58
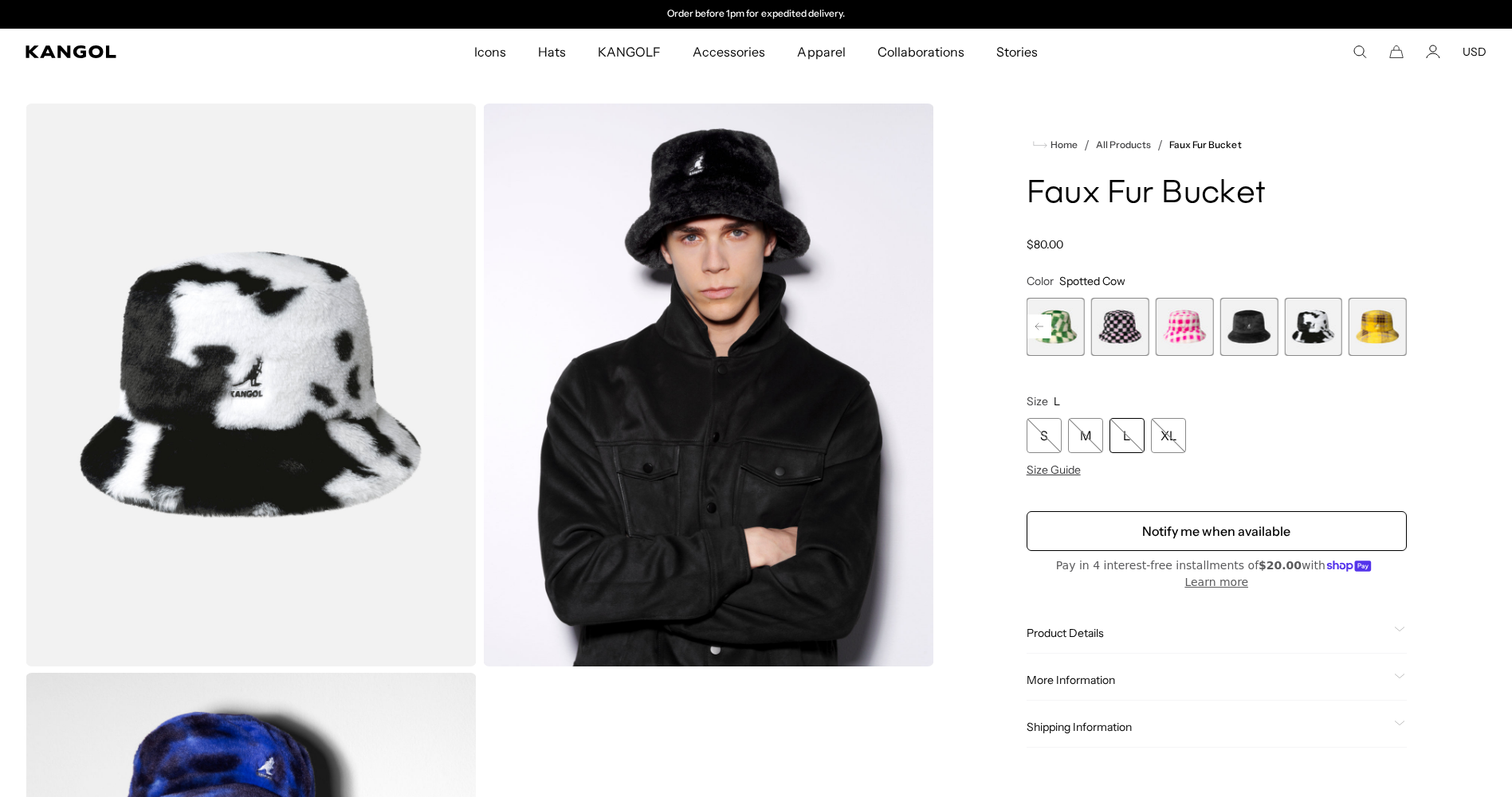
click at [1048, 328] on rect at bounding box center [1040, 326] width 24 height 24
click at [1046, 326] on rect at bounding box center [1040, 326] width 24 height 24
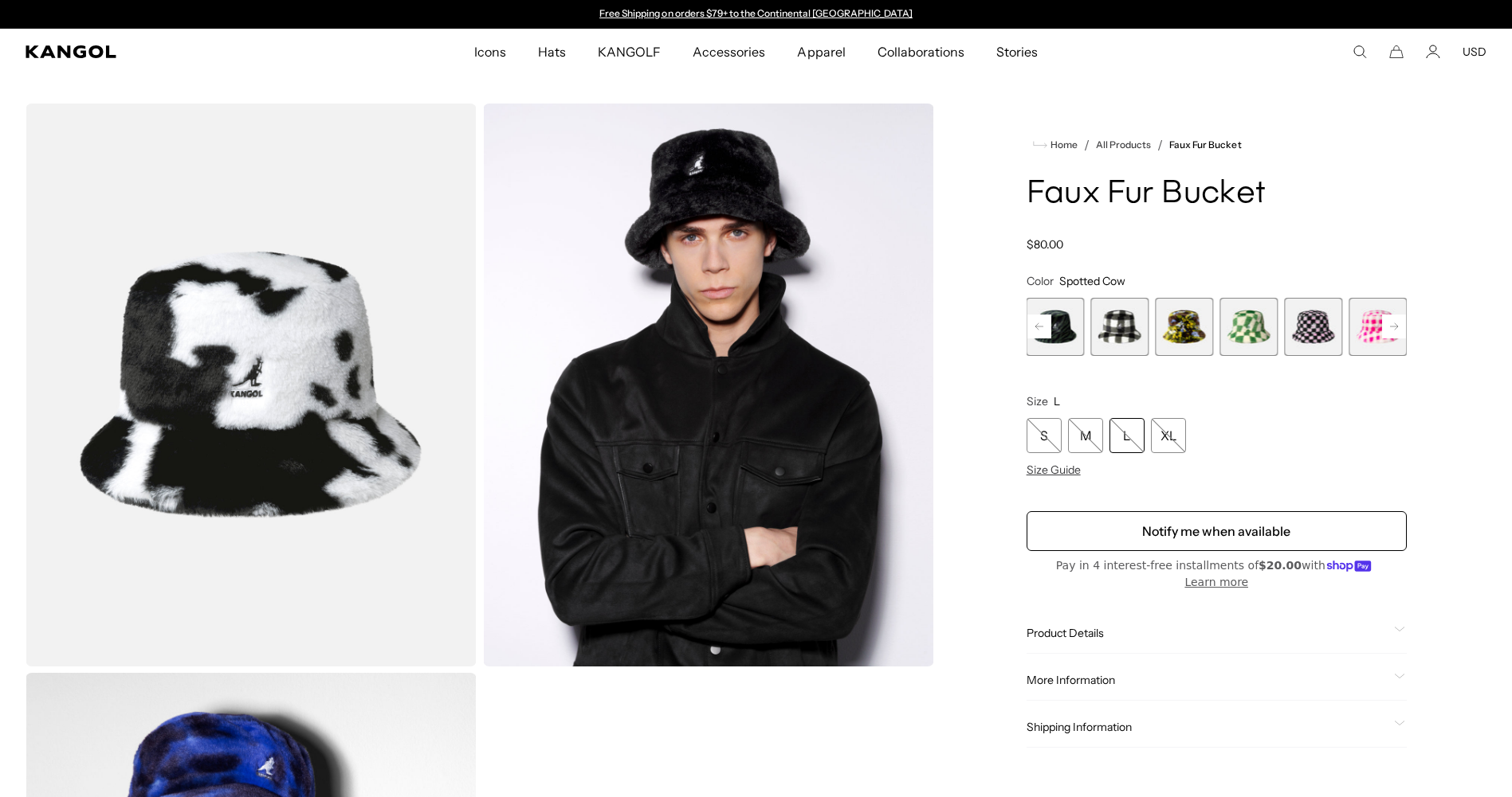
click at [1106, 326] on span "5 of 12" at bounding box center [1120, 327] width 58 height 58
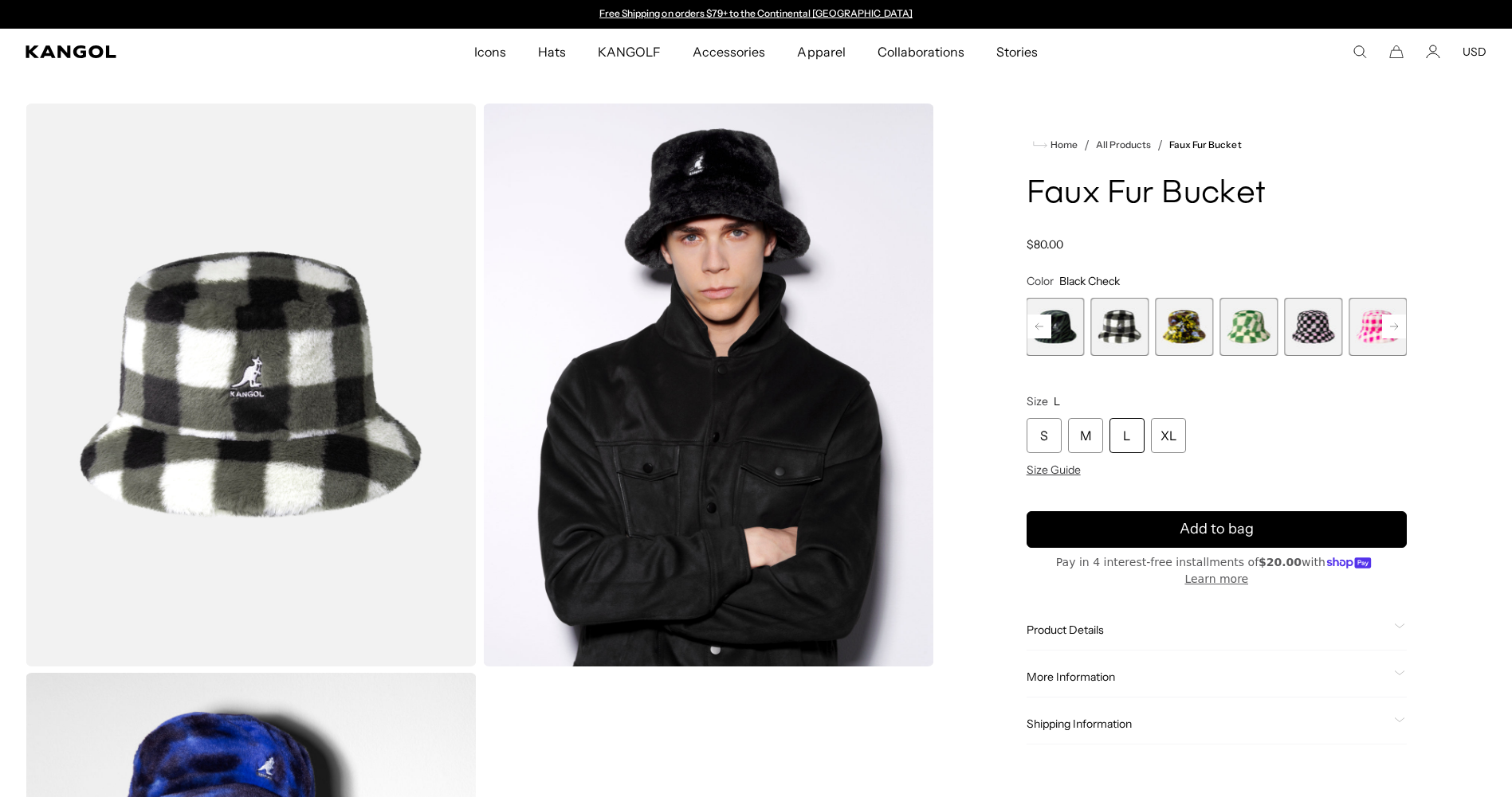
click at [1048, 321] on rect at bounding box center [1040, 326] width 24 height 24
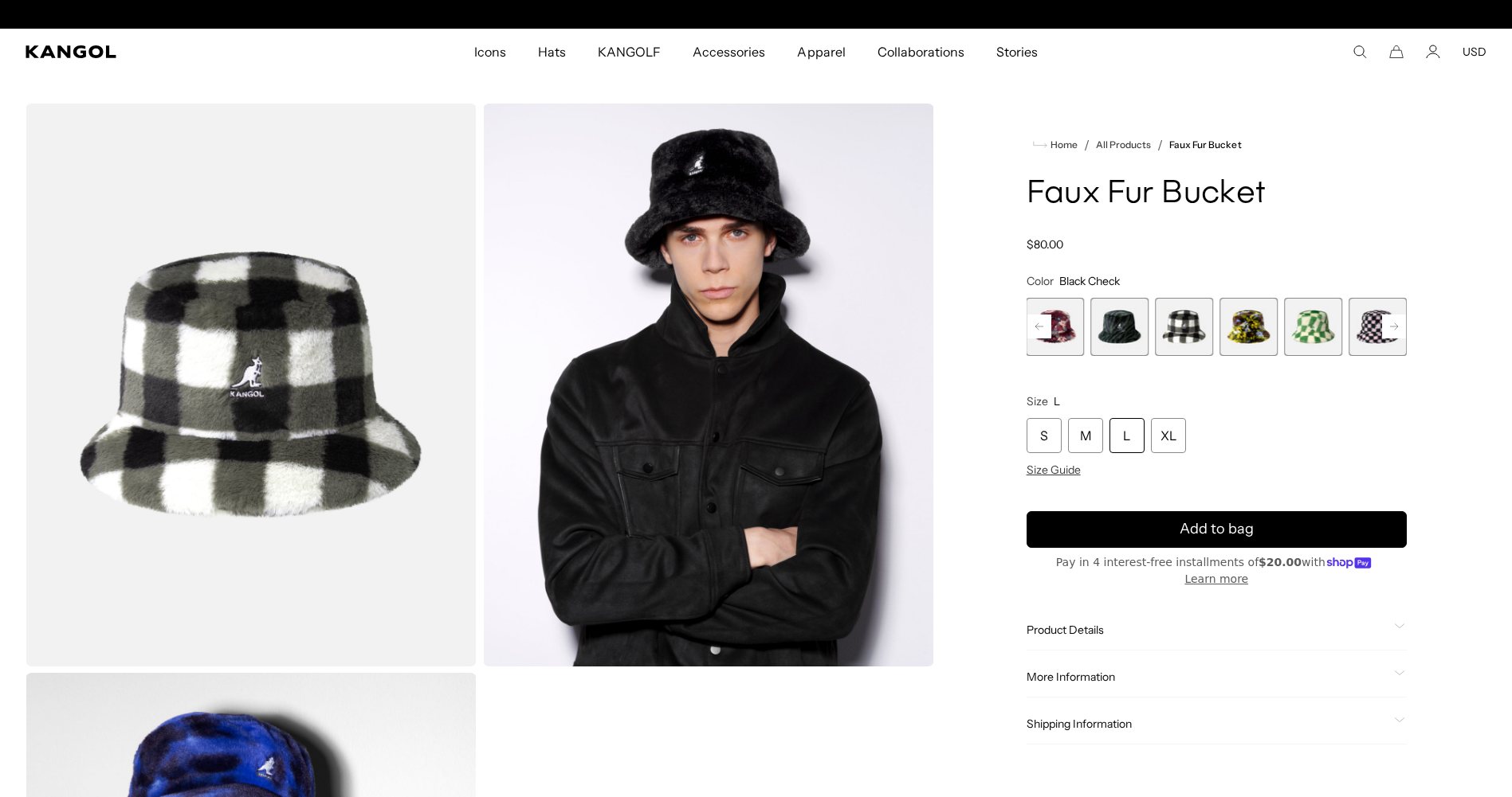
click at [1039, 332] on rect at bounding box center [1040, 326] width 24 height 24
click at [1103, 324] on span "3 of 12" at bounding box center [1120, 327] width 58 height 58
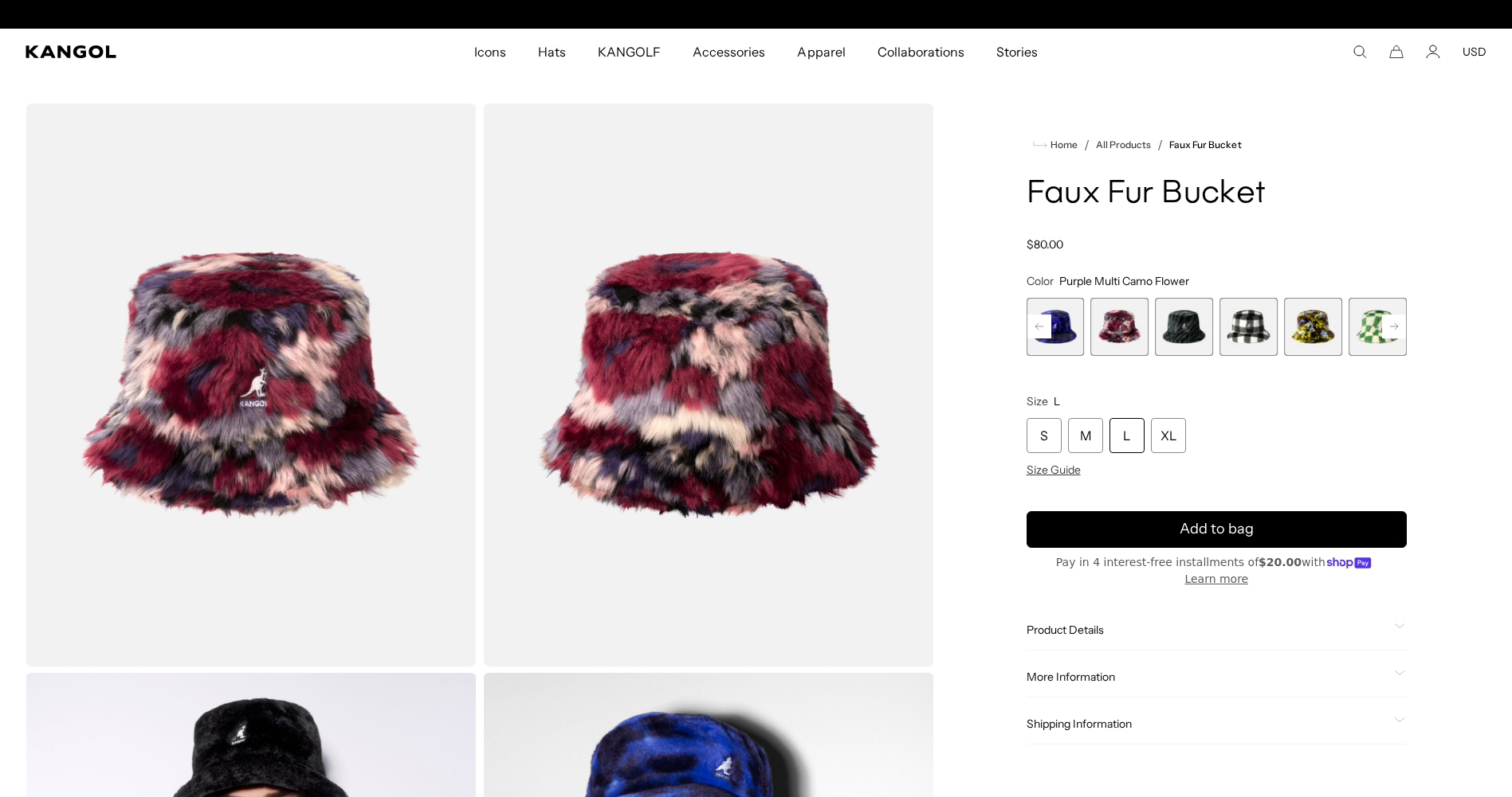
scroll to position [0, 328]
click at [1043, 328] on rect at bounding box center [1040, 326] width 24 height 24
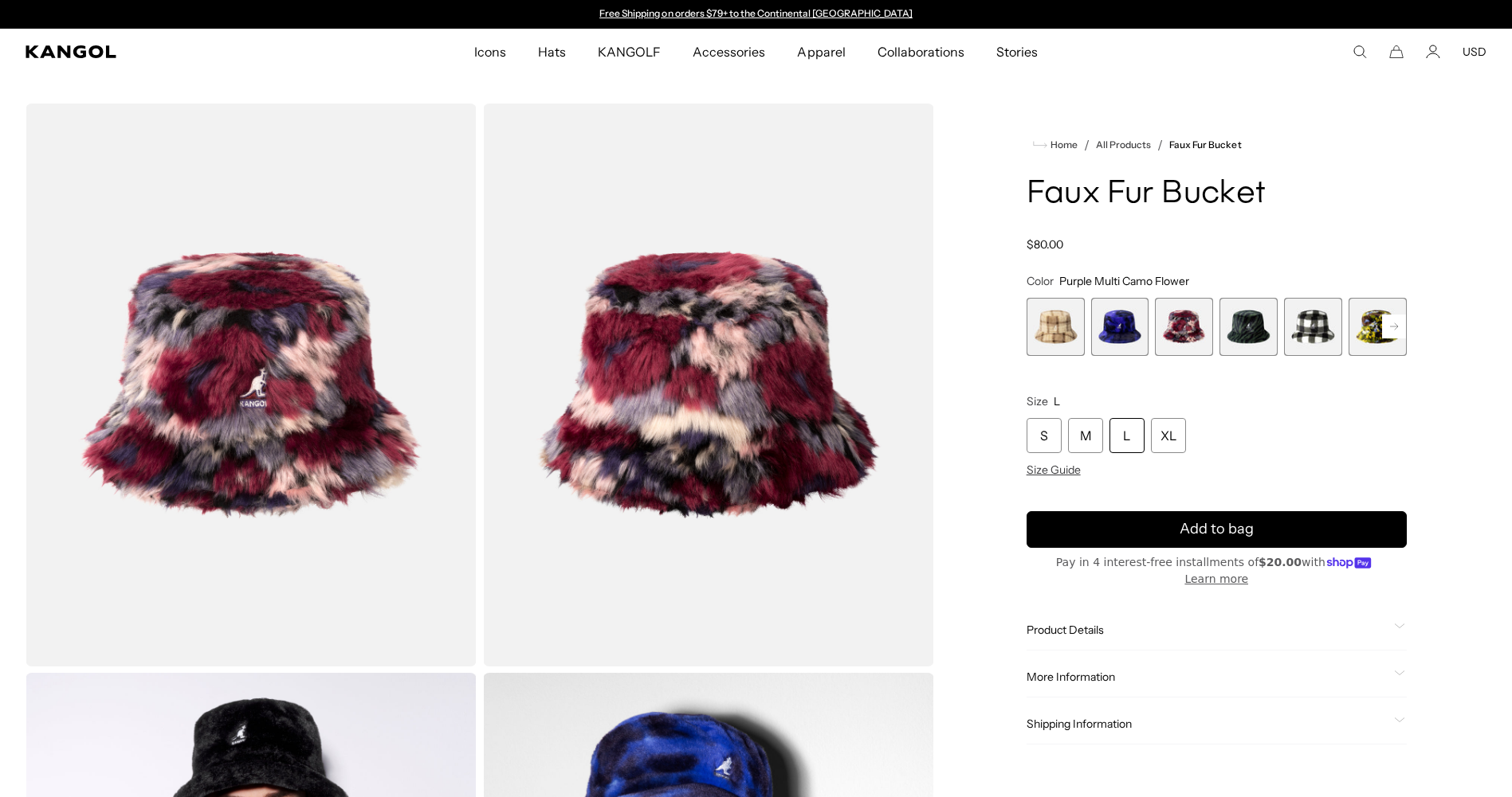
click at [1043, 328] on span "1 of 12" at bounding box center [1056, 327] width 58 height 58
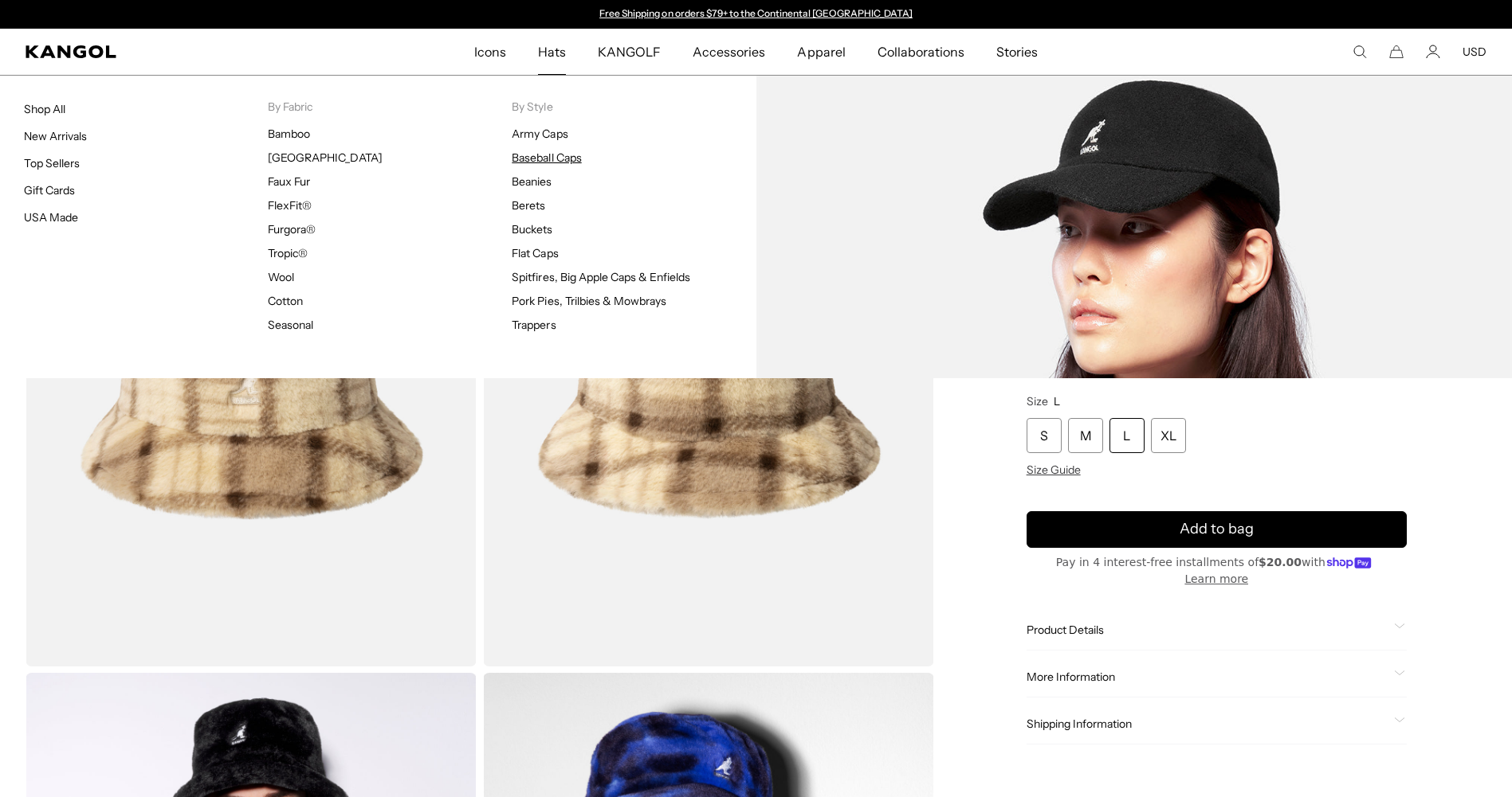
click at [539, 156] on link "Baseball Caps" at bounding box center [546, 157] width 70 height 15
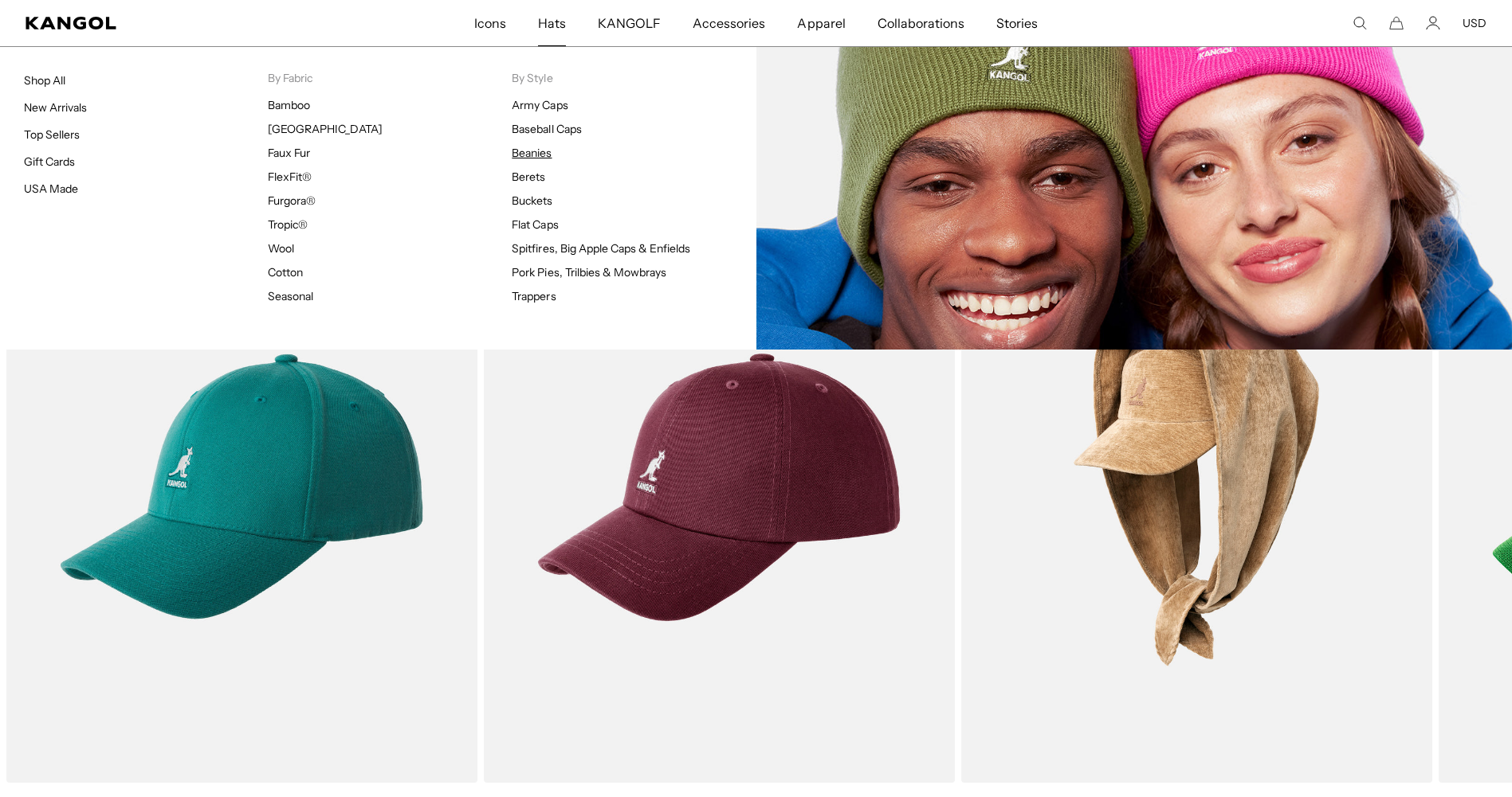
click at [534, 151] on link "Beanies" at bounding box center [531, 153] width 40 height 15
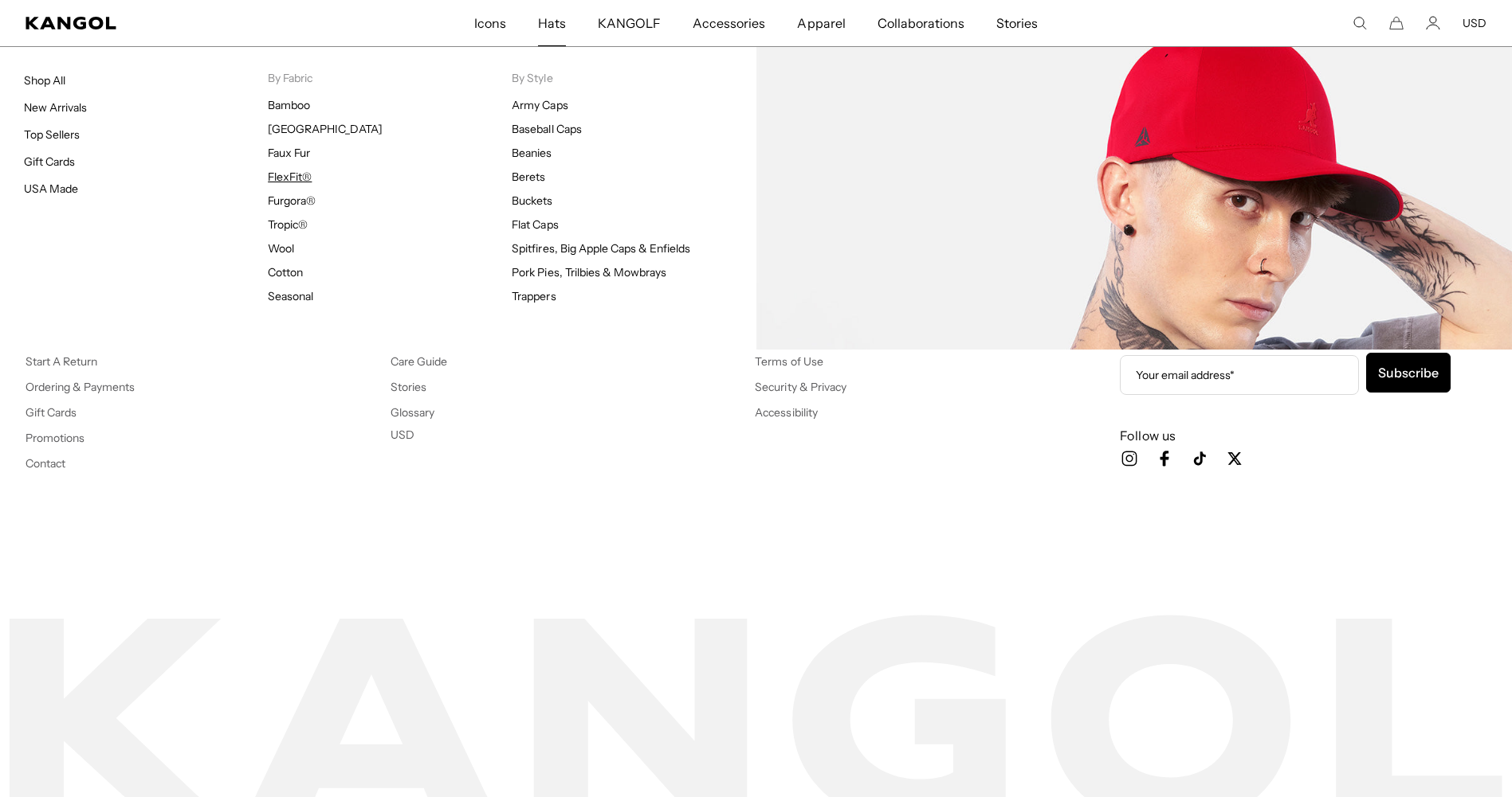
scroll to position [0, 328]
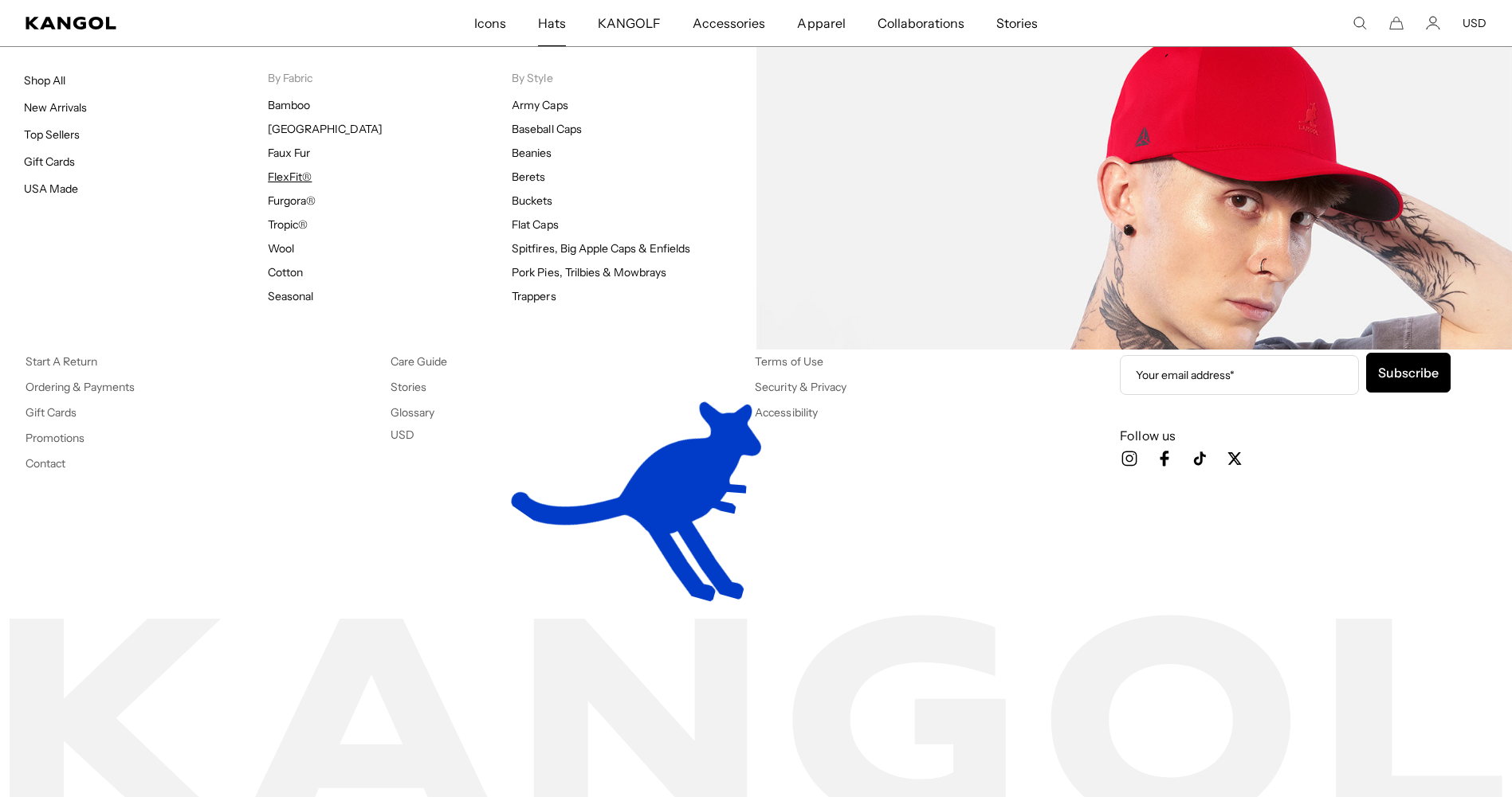
click at [296, 173] on link "FlexFit®" at bounding box center [290, 177] width 44 height 15
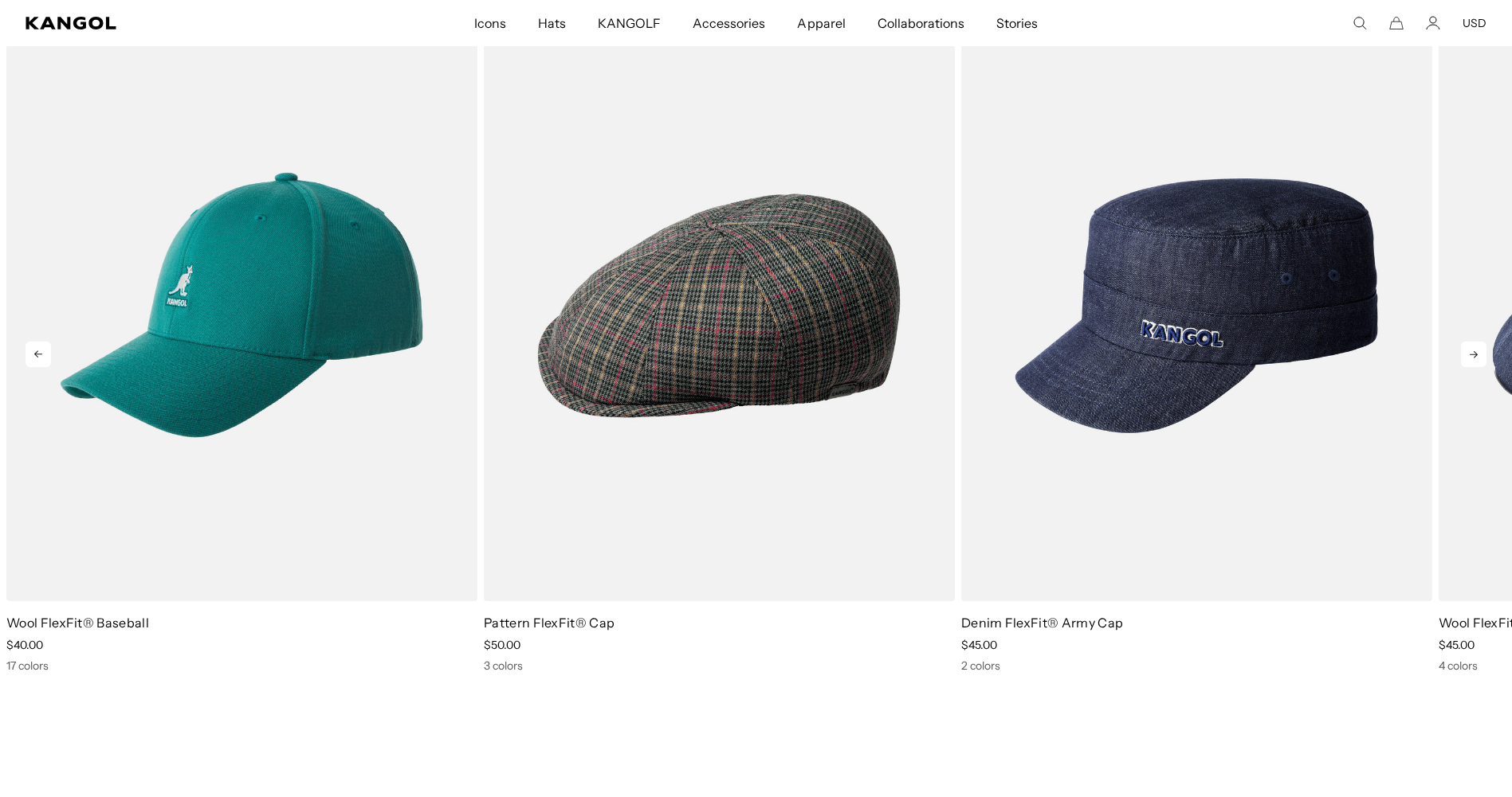
click at [1461, 356] on icon at bounding box center [1473, 355] width 26 height 26
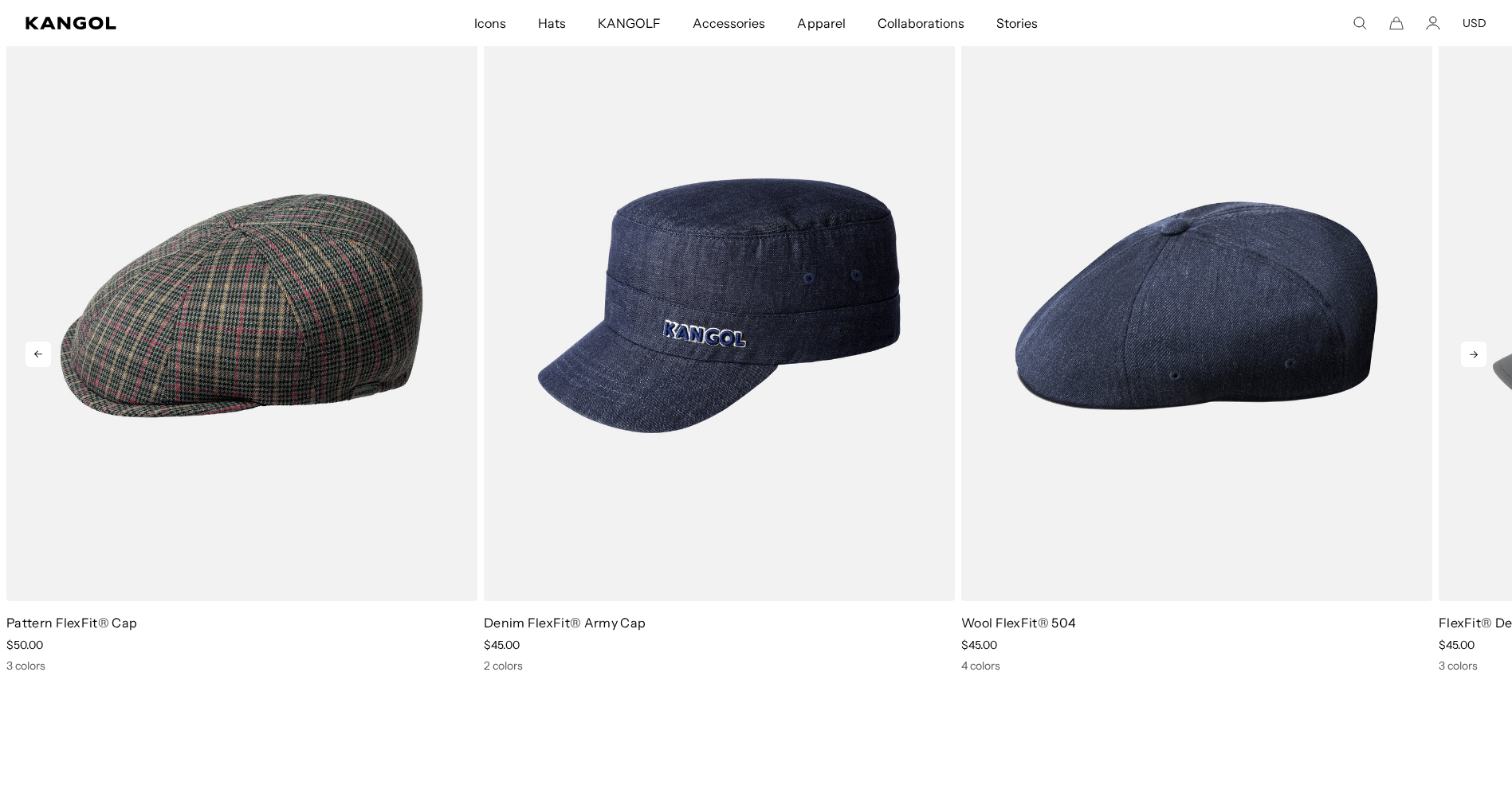
scroll to position [0, 328]
click at [1465, 356] on icon at bounding box center [1473, 355] width 26 height 26
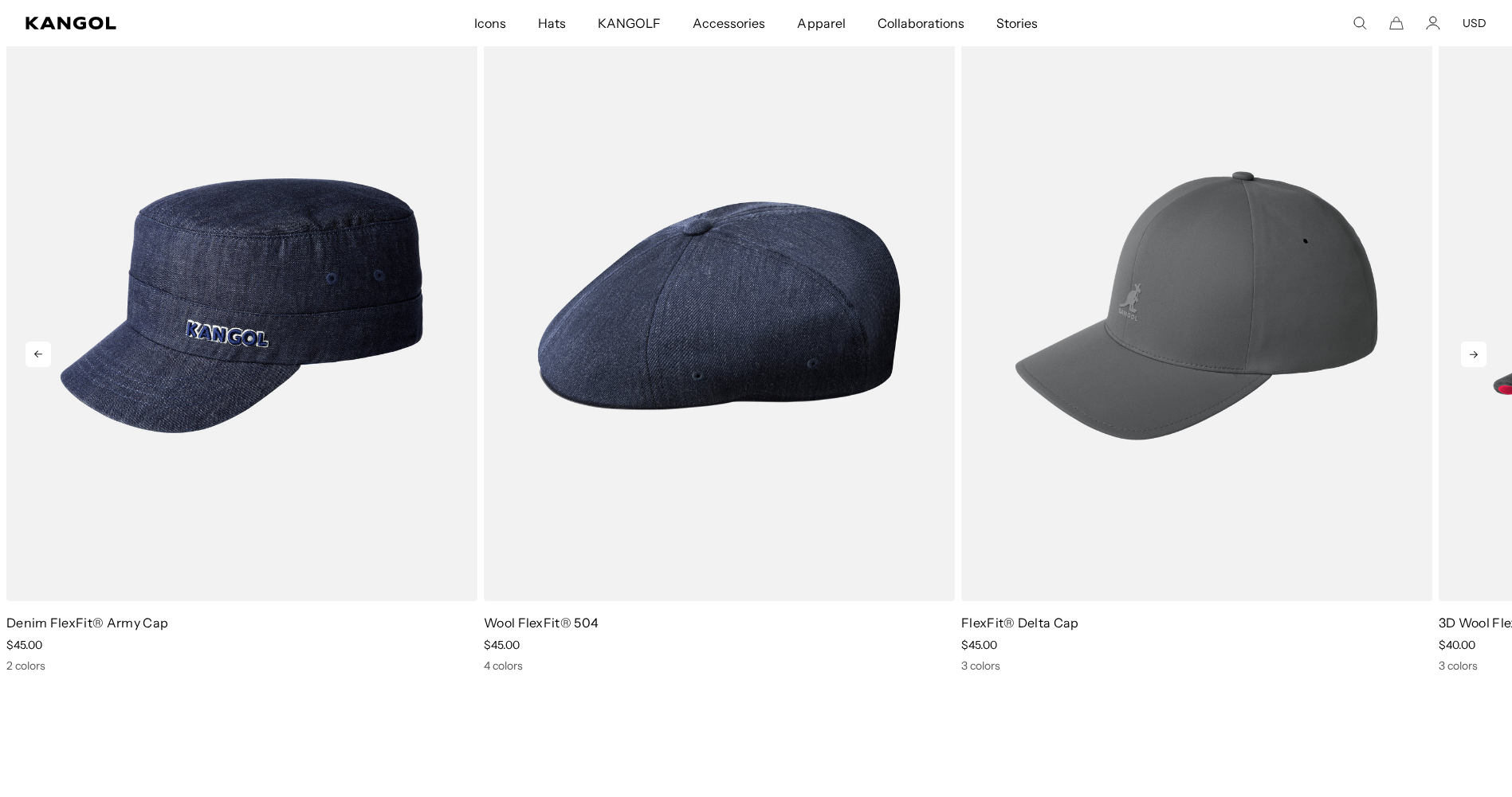
click at [1466, 356] on icon at bounding box center [1473, 355] width 26 height 26
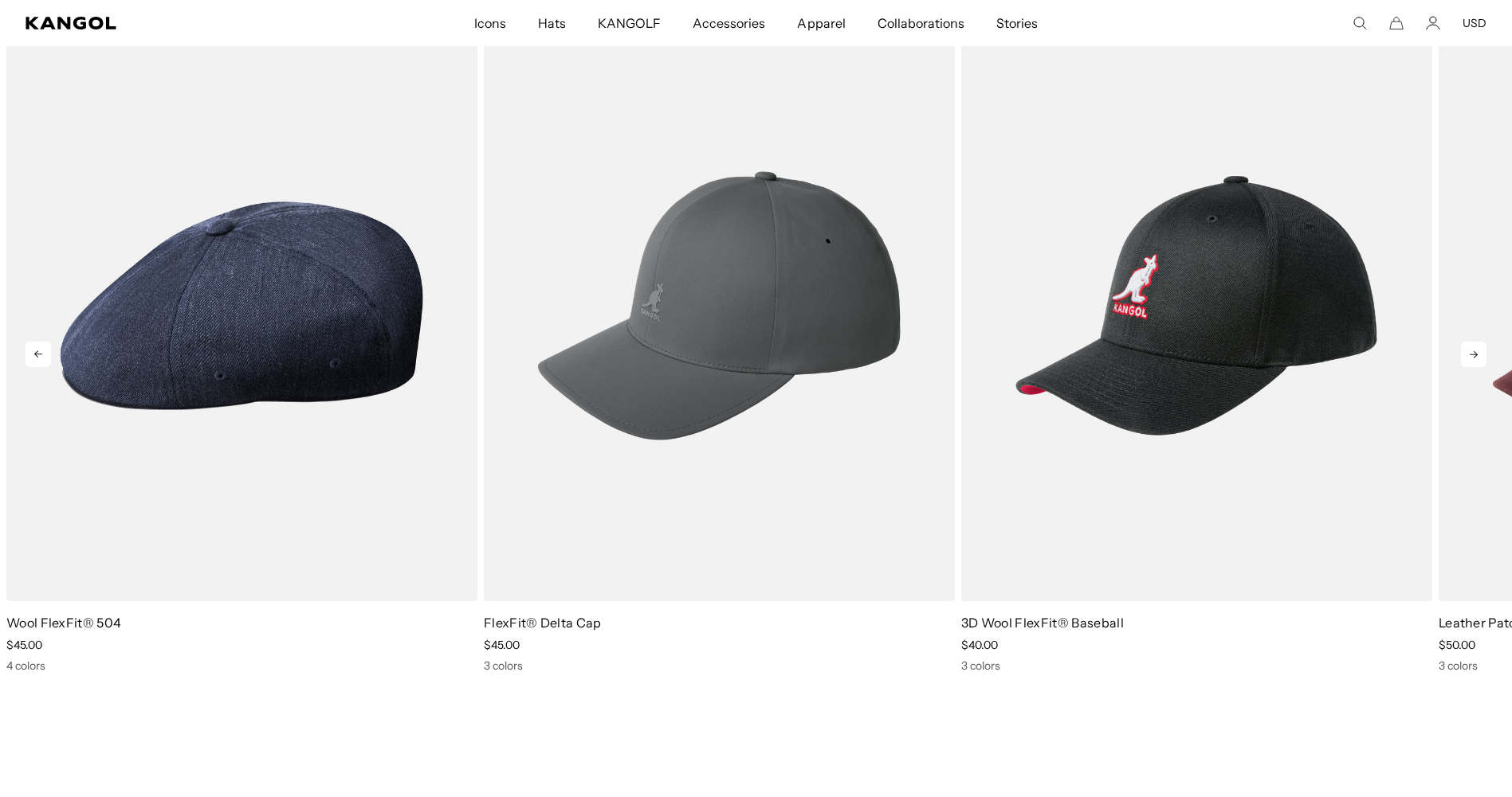
scroll to position [0, 0]
click at [1466, 356] on icon at bounding box center [1473, 355] width 26 height 26
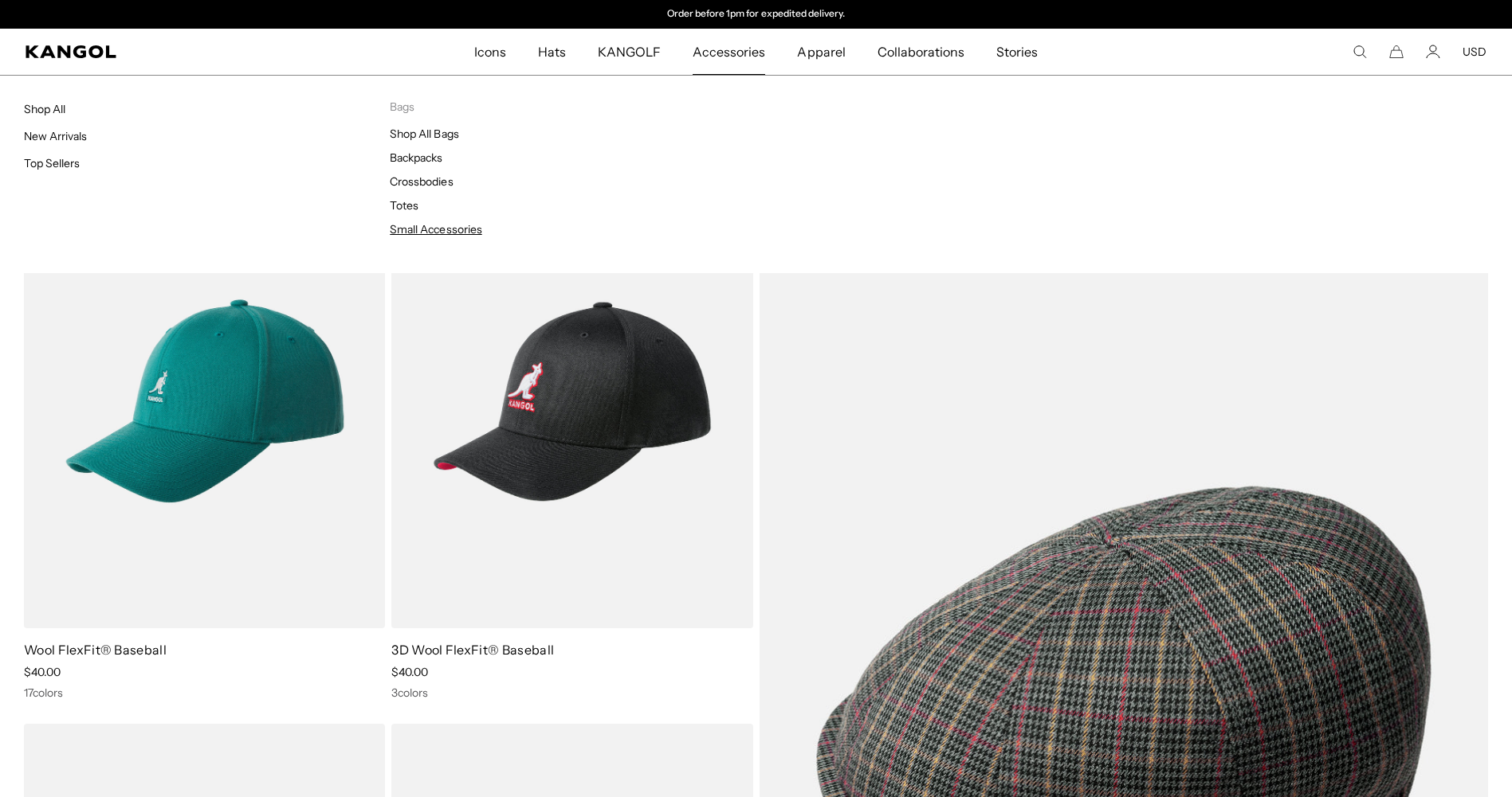
click at [464, 228] on link "Small Accessories" at bounding box center [436, 229] width 92 height 15
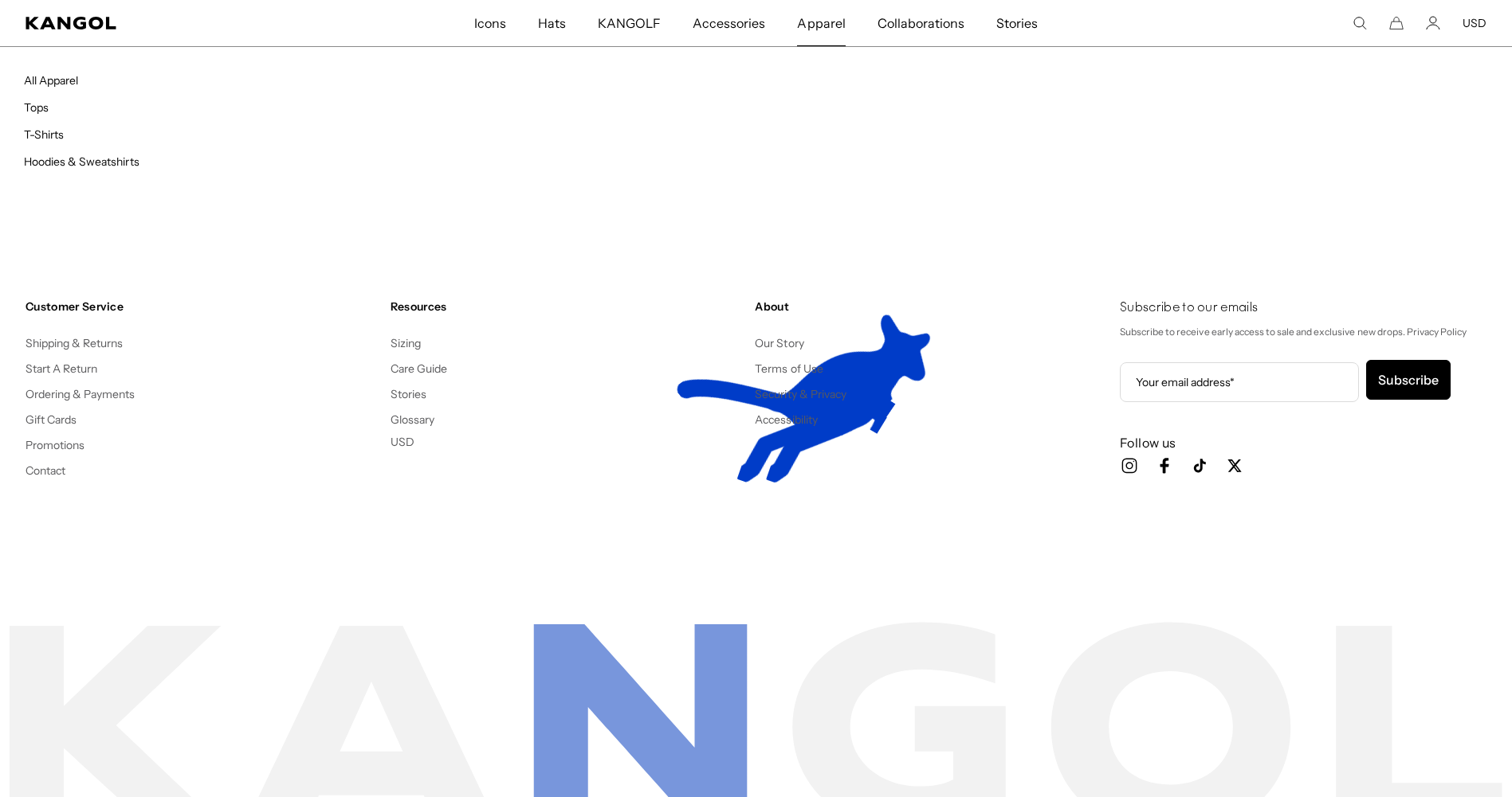
scroll to position [0, 328]
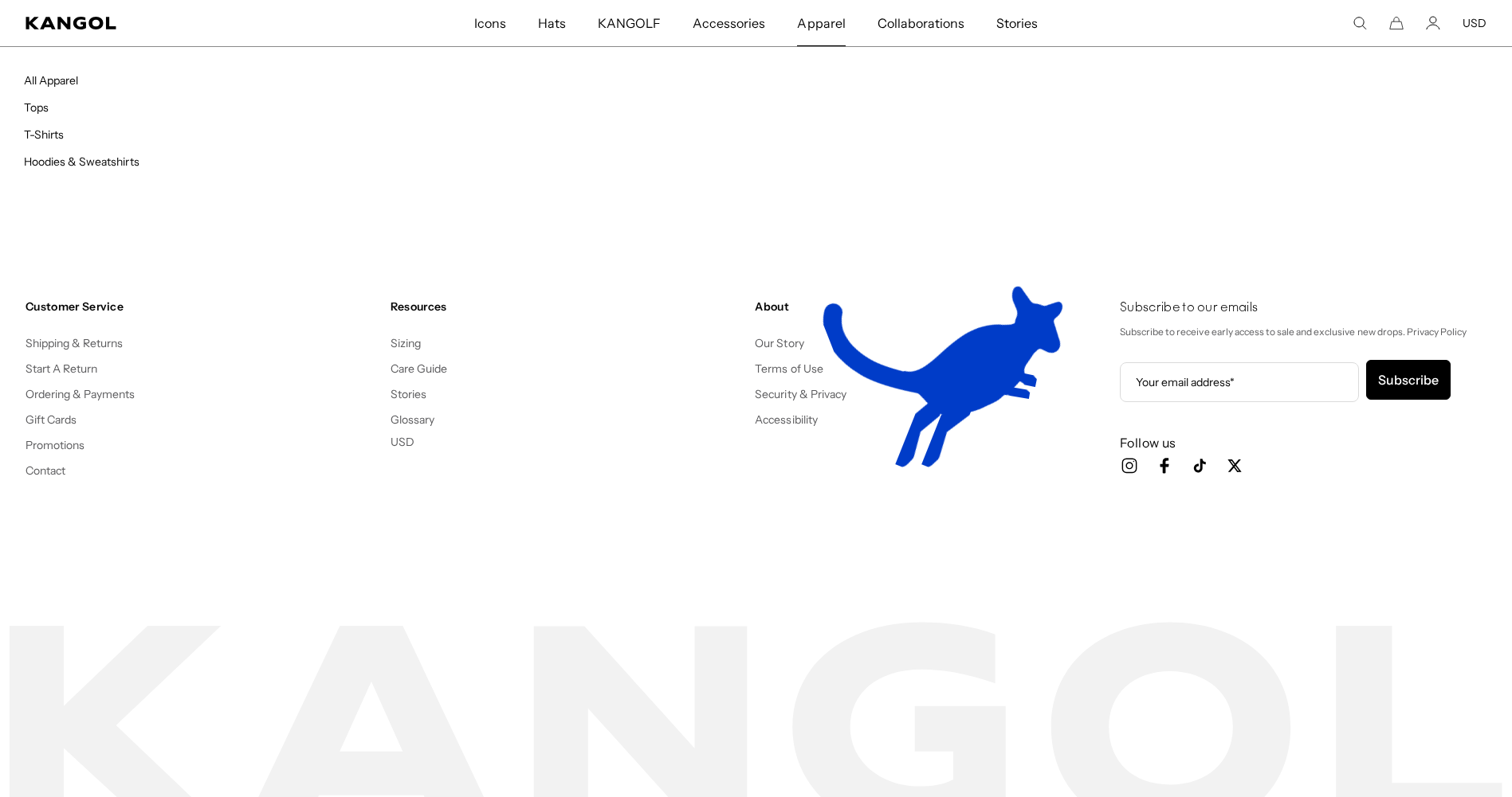
click at [840, 24] on span "Apparel" at bounding box center [821, 23] width 48 height 46
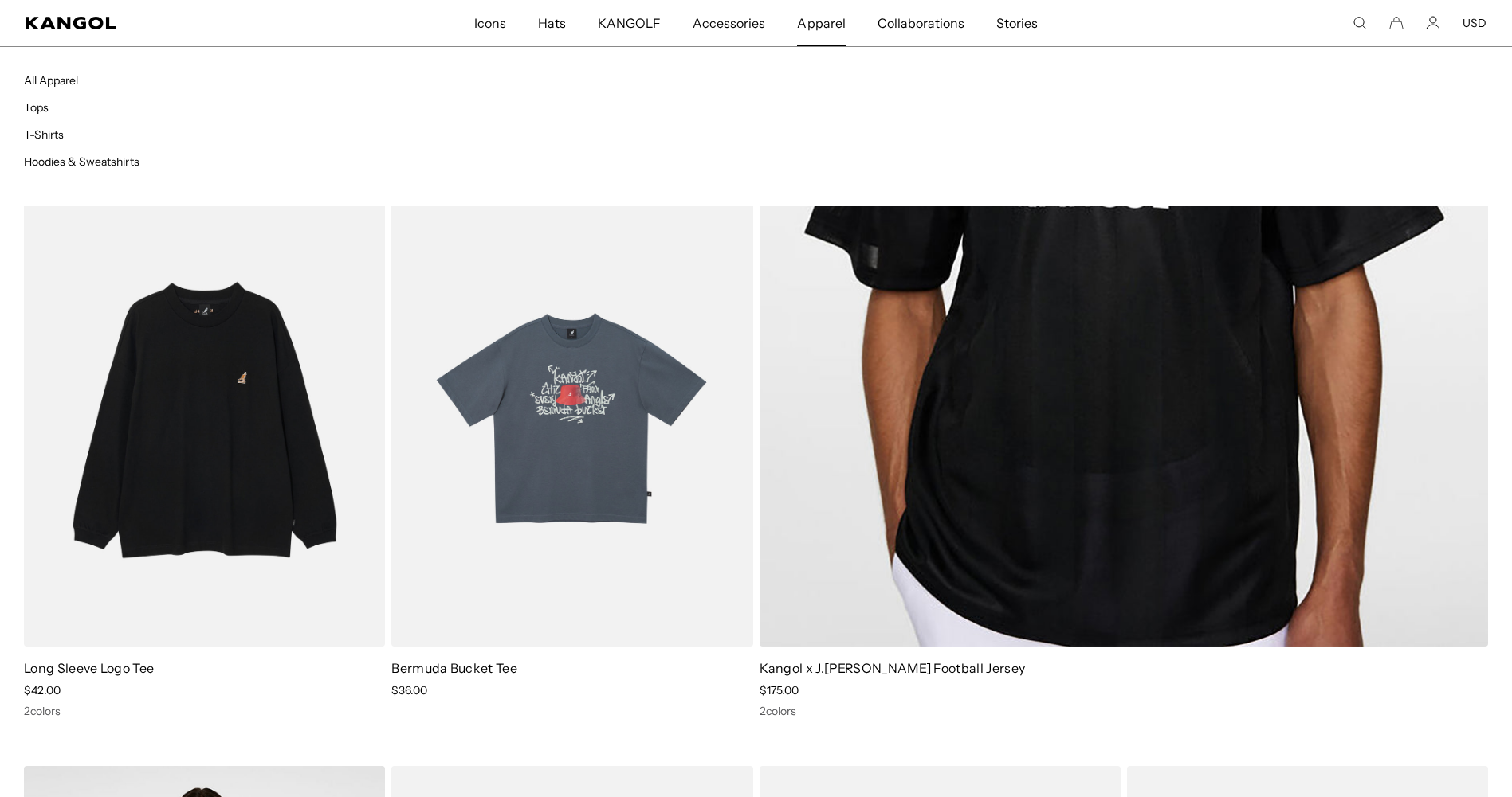
scroll to position [0, 328]
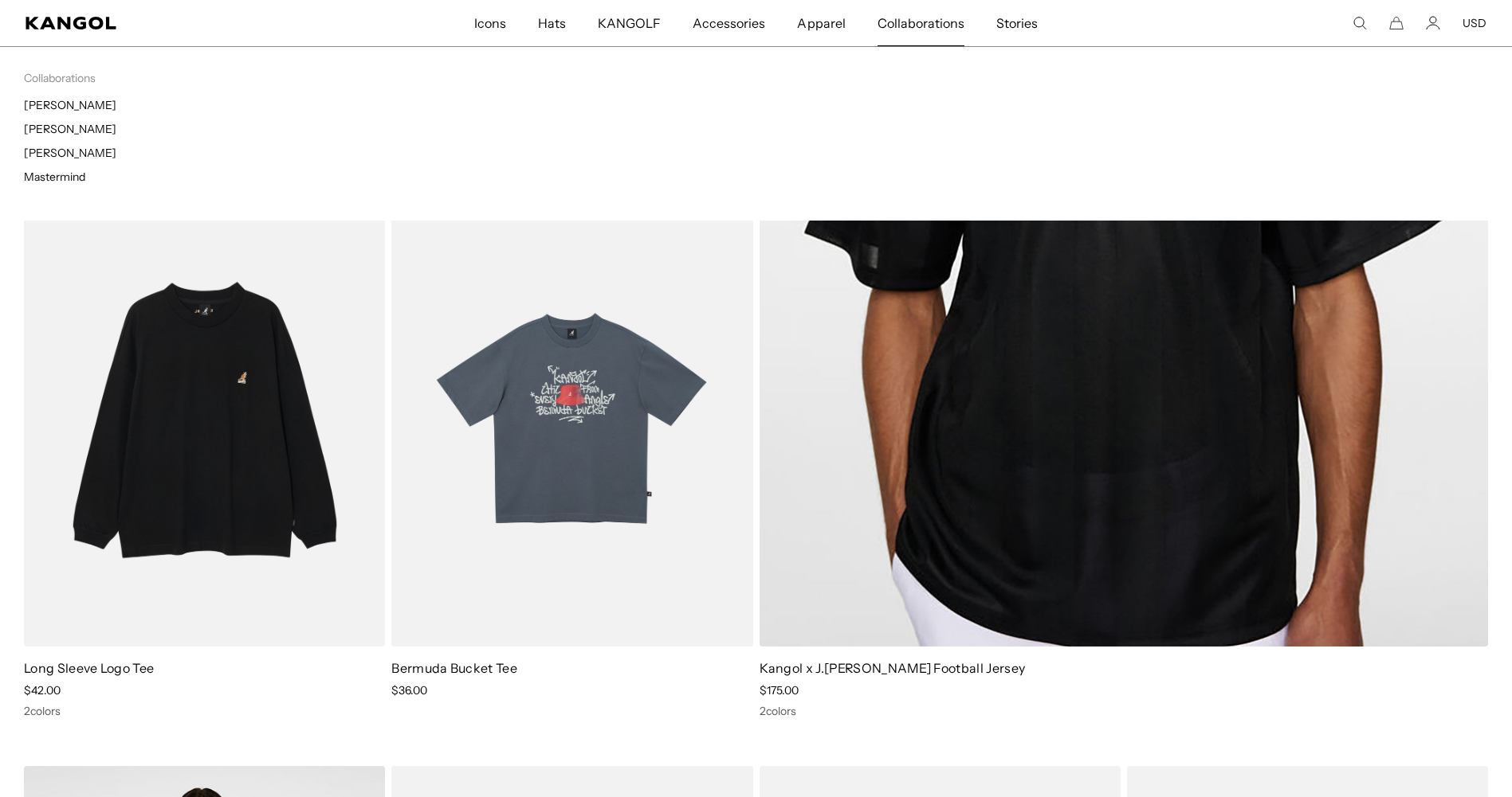
click at [881, 17] on span "Collaborations" at bounding box center [920, 23] width 87 height 46
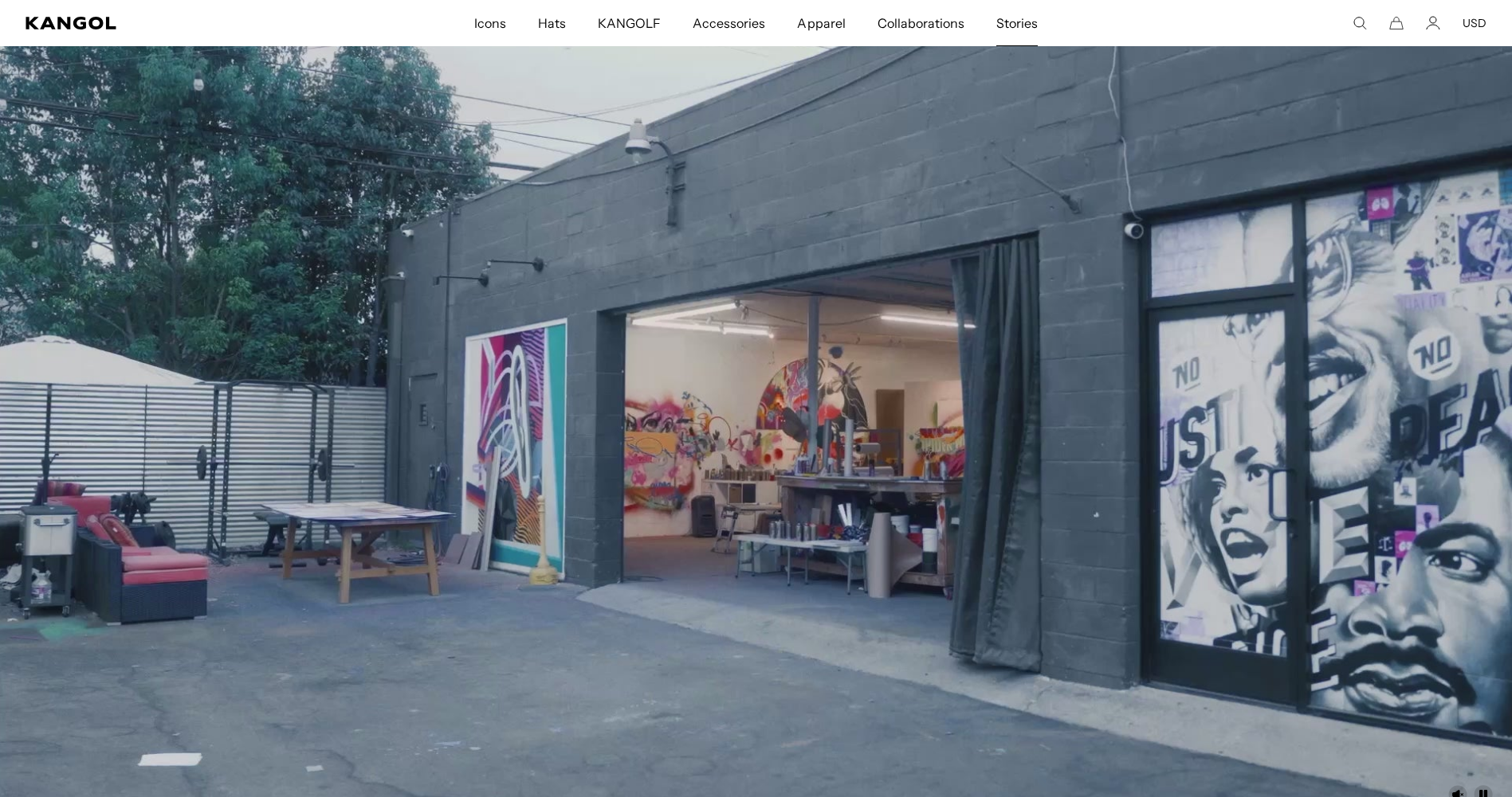
click at [1001, 26] on span "Stories" at bounding box center [1016, 23] width 41 height 46
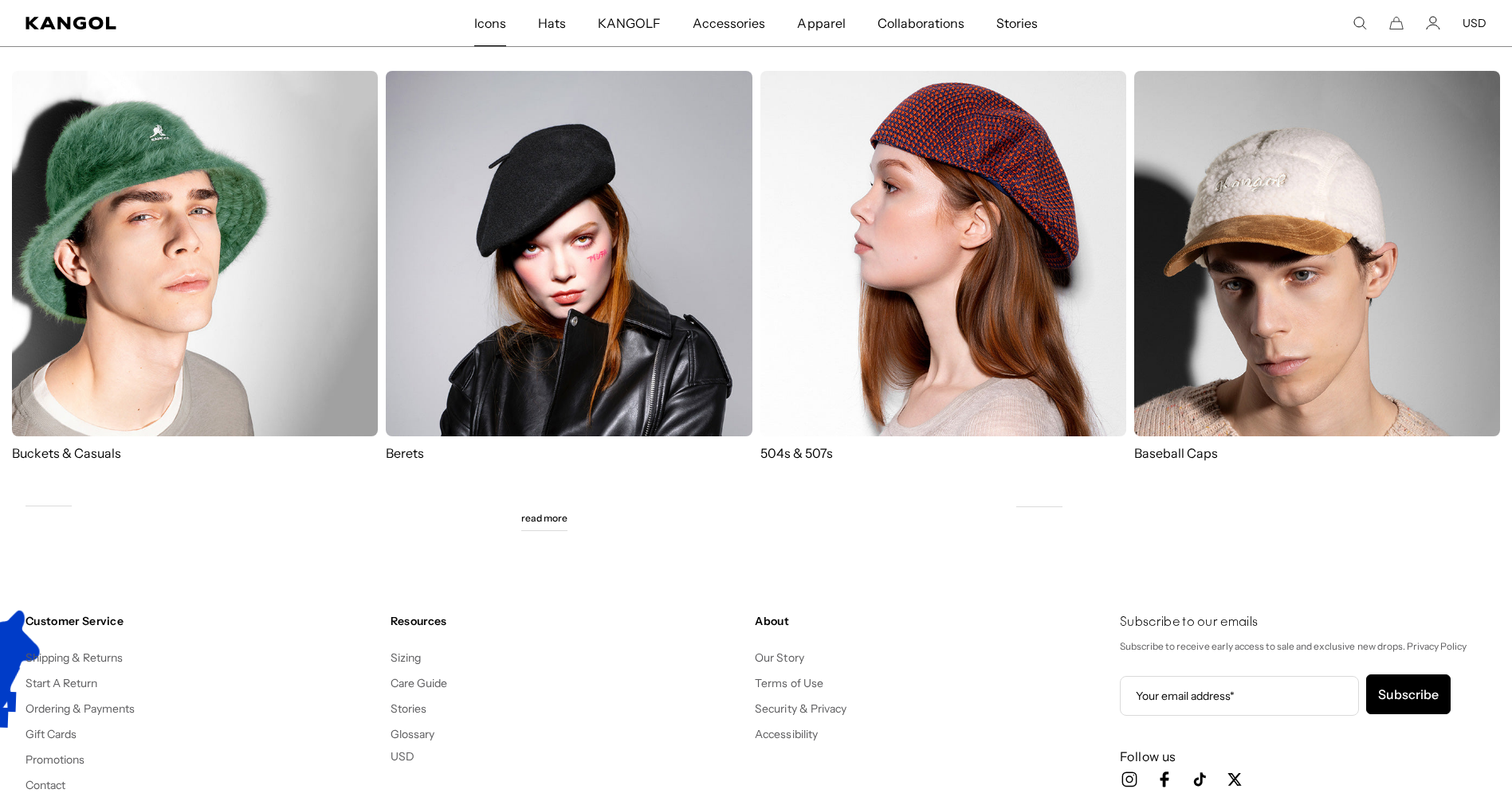
click at [504, 24] on span "Icons" at bounding box center [490, 23] width 32 height 46
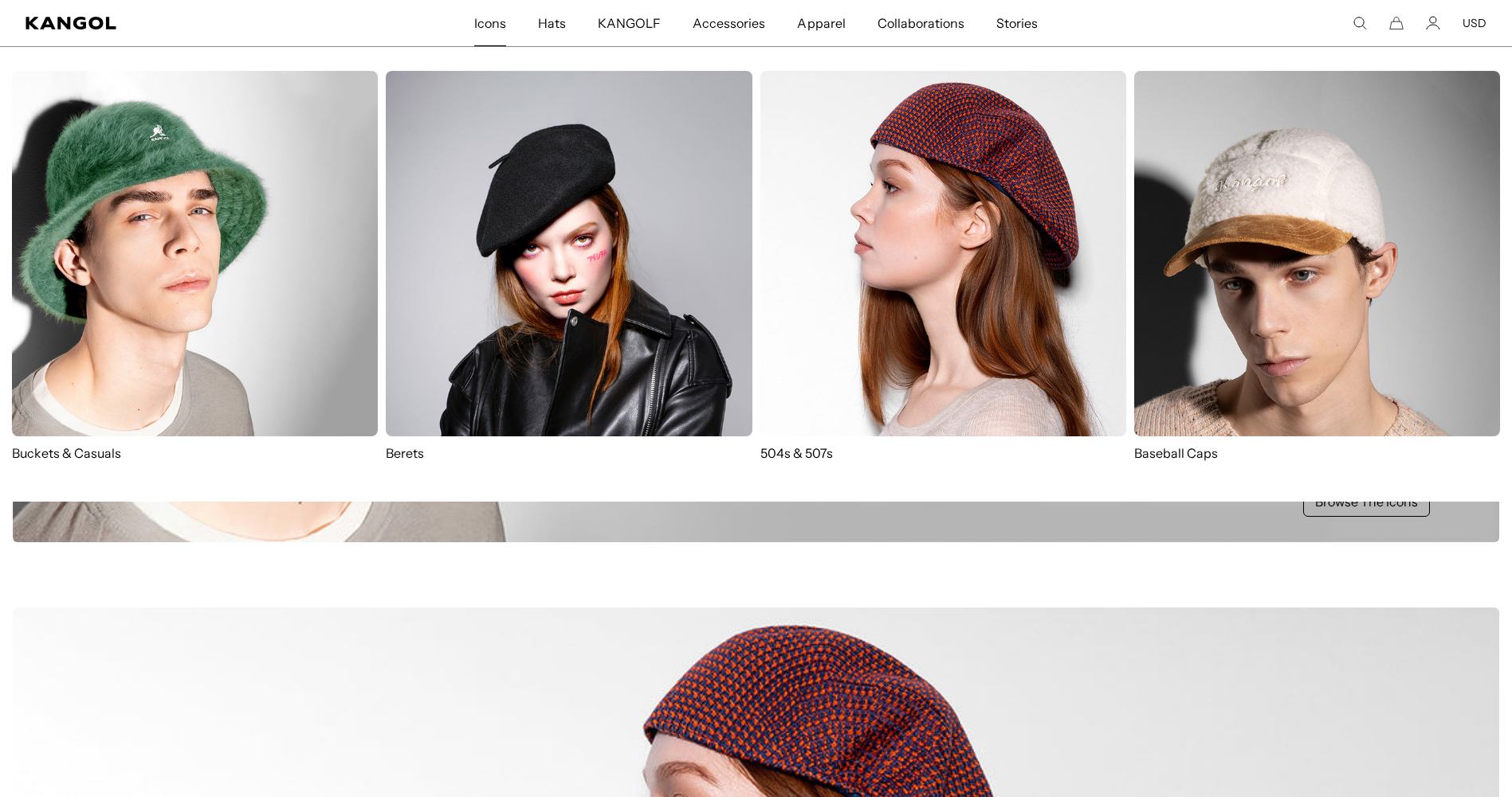
click at [554, 207] on img at bounding box center [569, 254] width 366 height 366
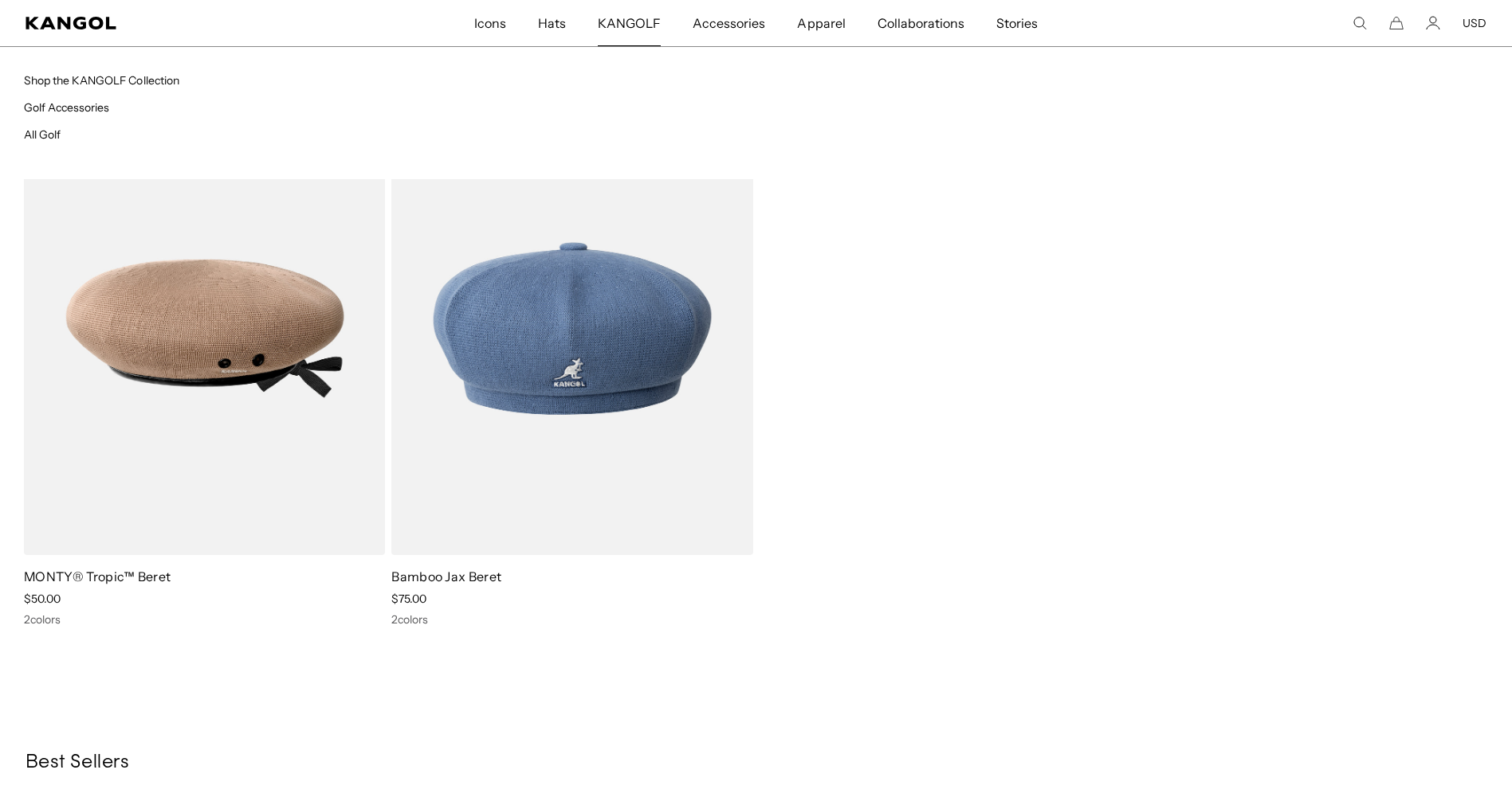
scroll to position [0, 328]
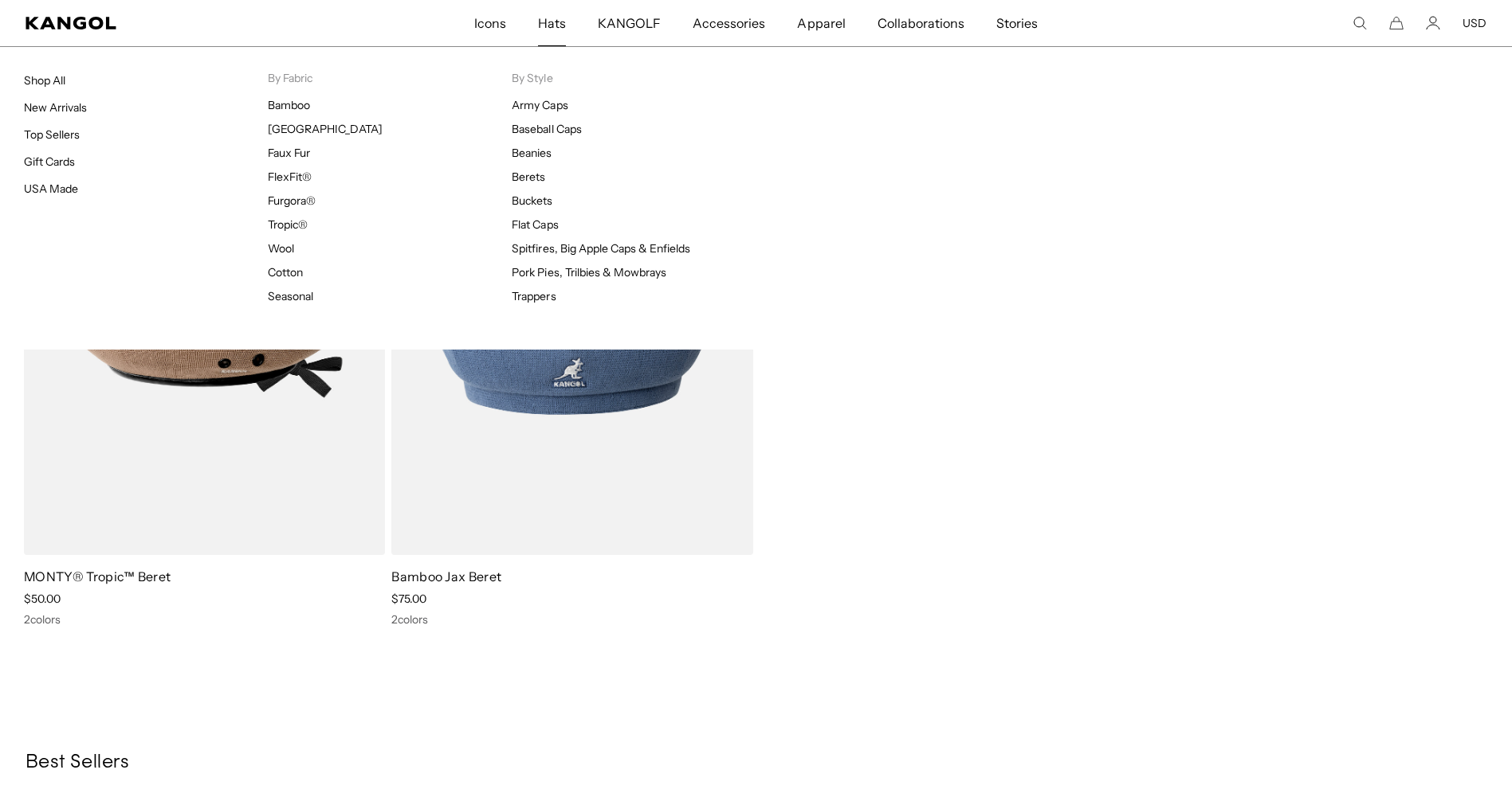
click at [552, 15] on span "Hats" at bounding box center [552, 23] width 27 height 46
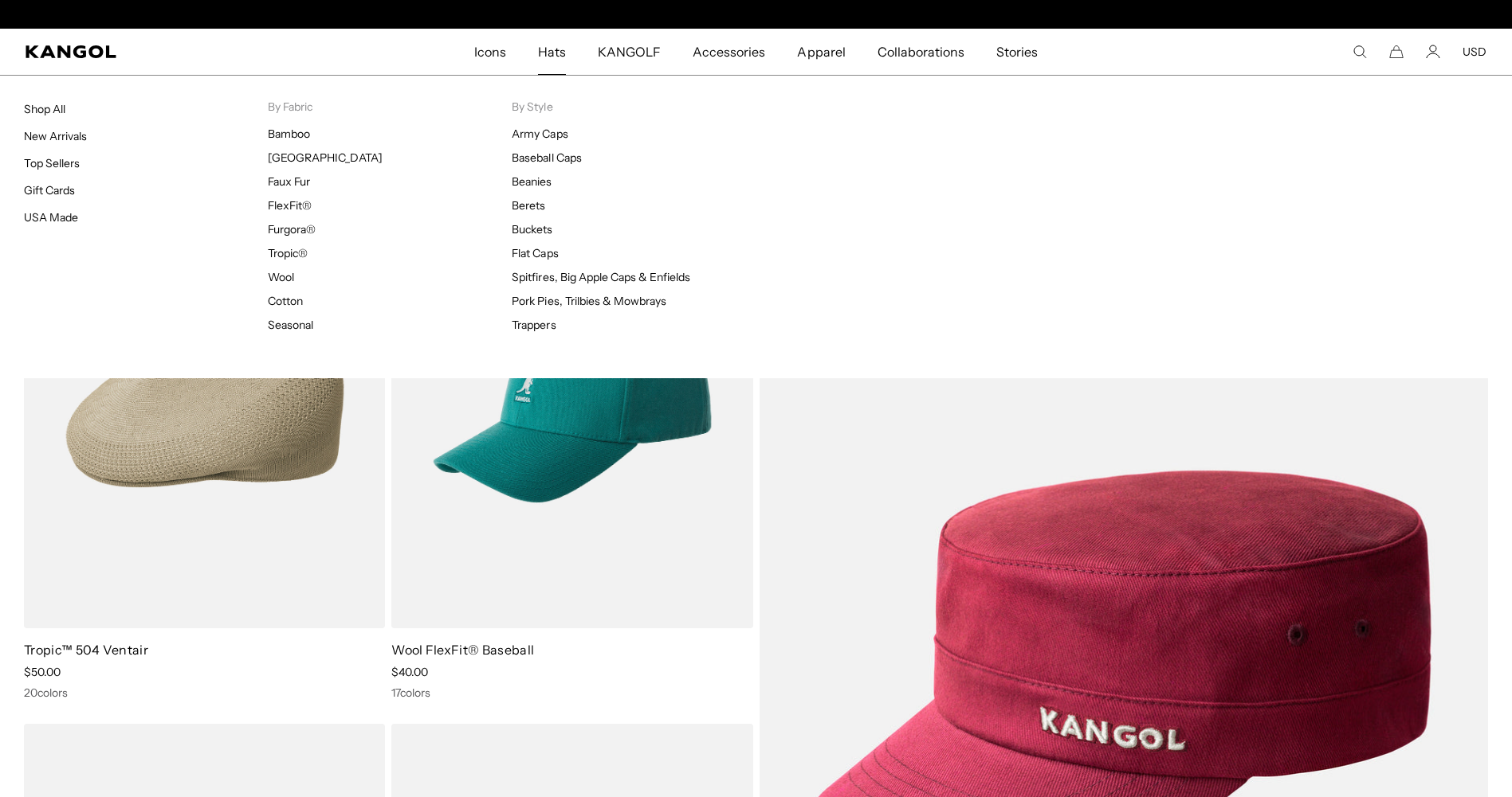
scroll to position [0, 328]
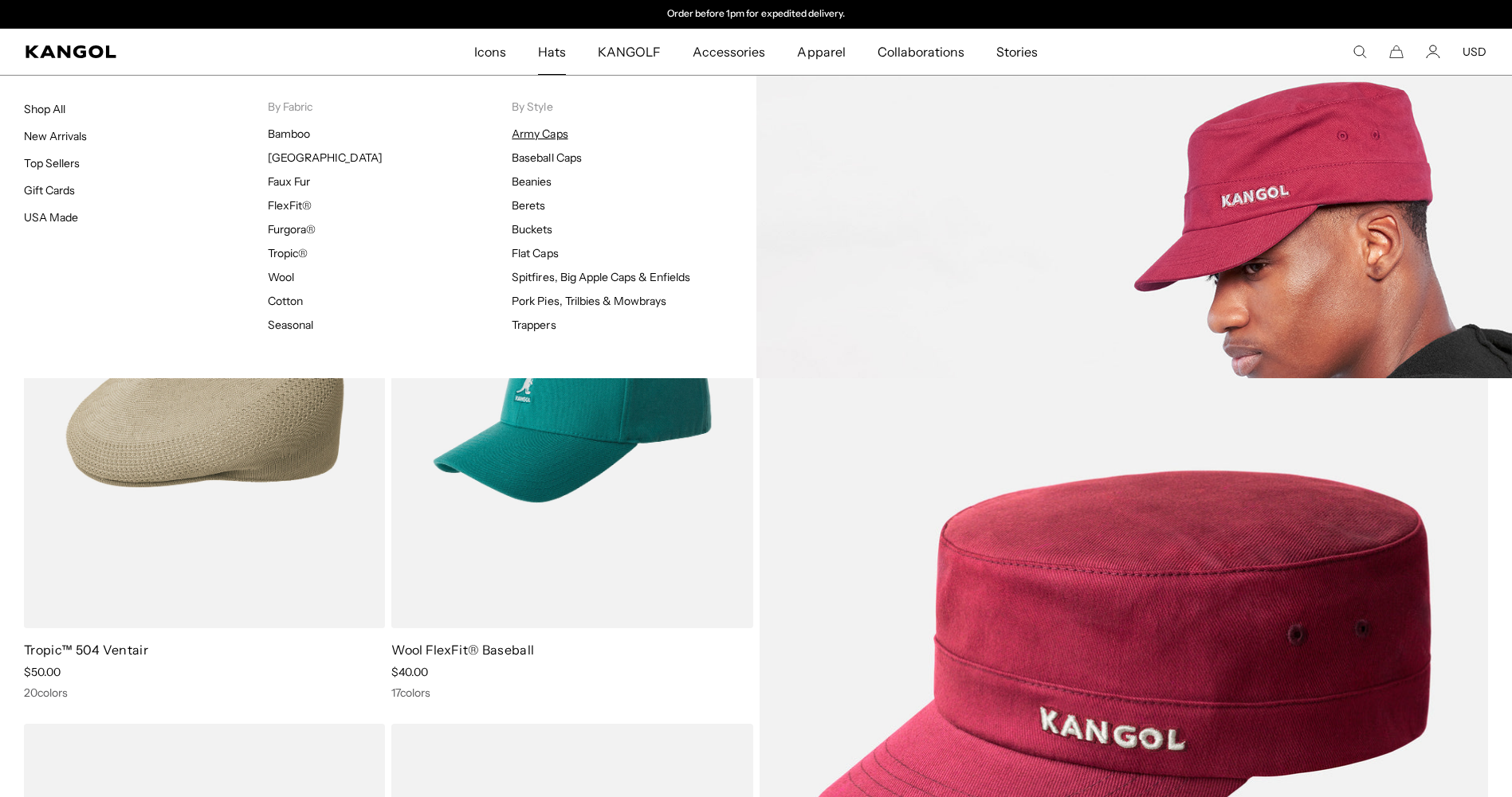
click at [539, 137] on link "Army Caps" at bounding box center [539, 133] width 56 height 15
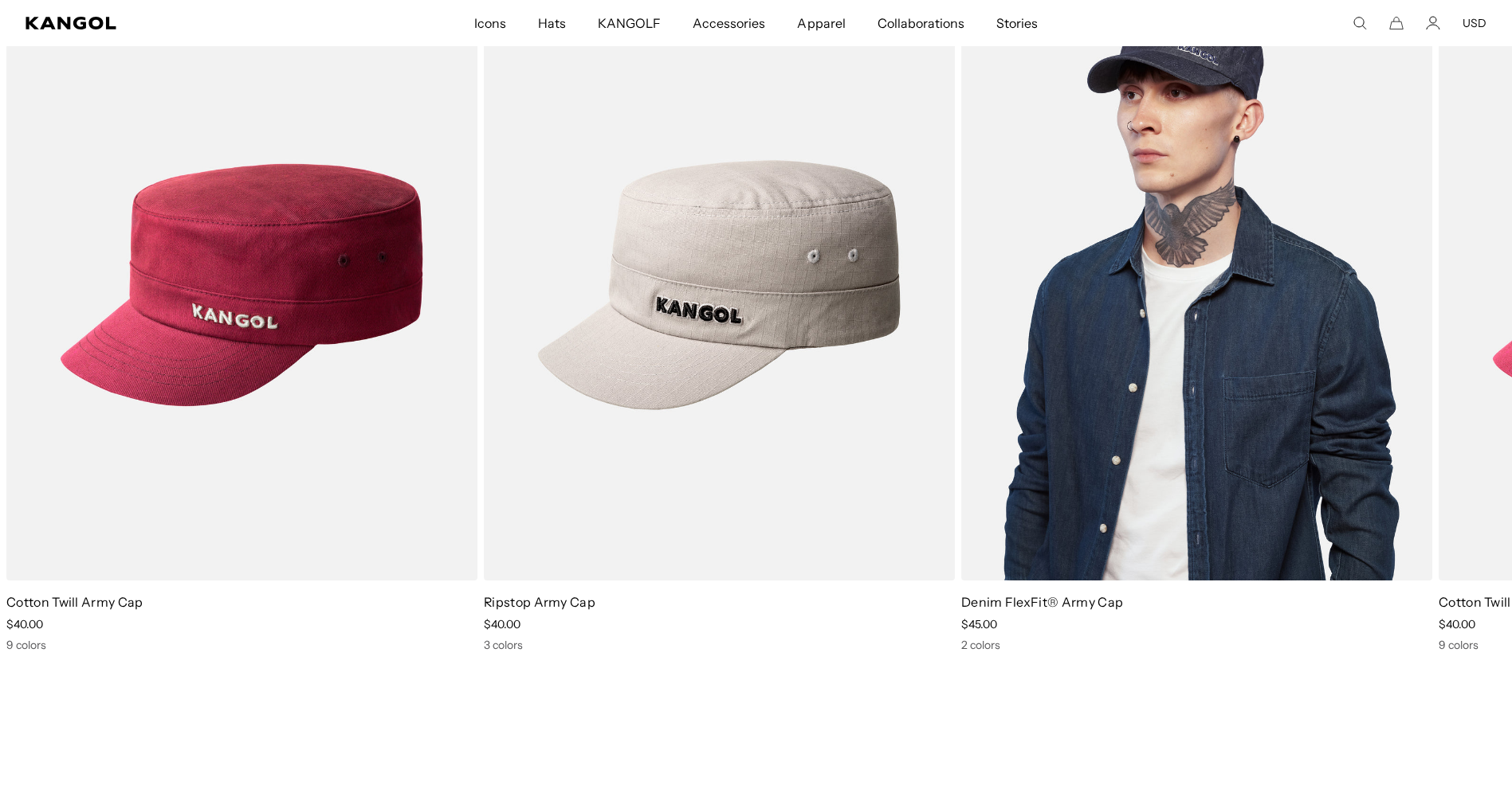
scroll to position [0, 328]
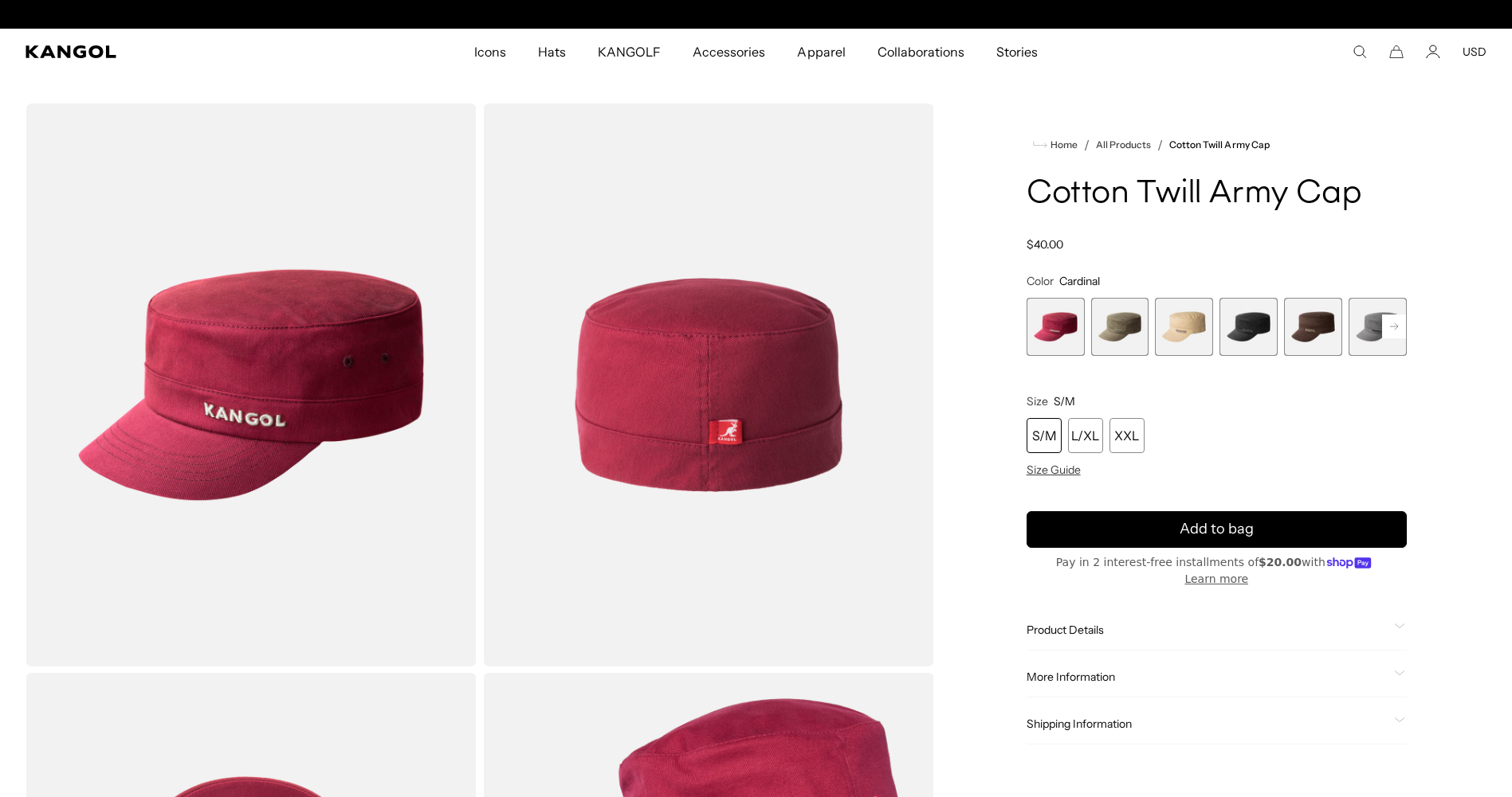
click at [1259, 332] on span "4 of 9" at bounding box center [1248, 327] width 58 height 58
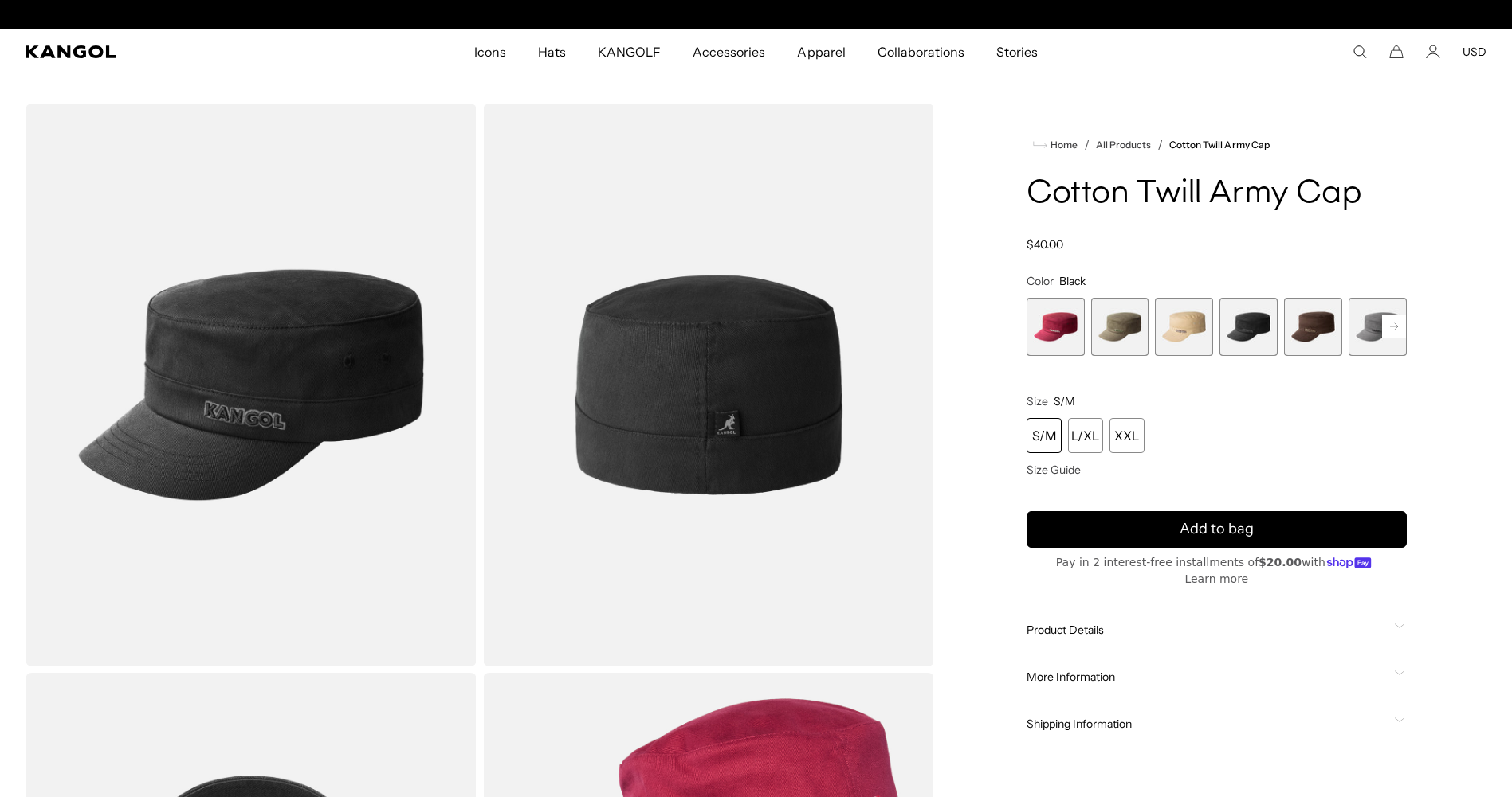
scroll to position [0, 328]
click at [1127, 435] on div "XXL" at bounding box center [1126, 435] width 35 height 35
click at [1070, 473] on span "Size Guide" at bounding box center [1053, 470] width 54 height 15
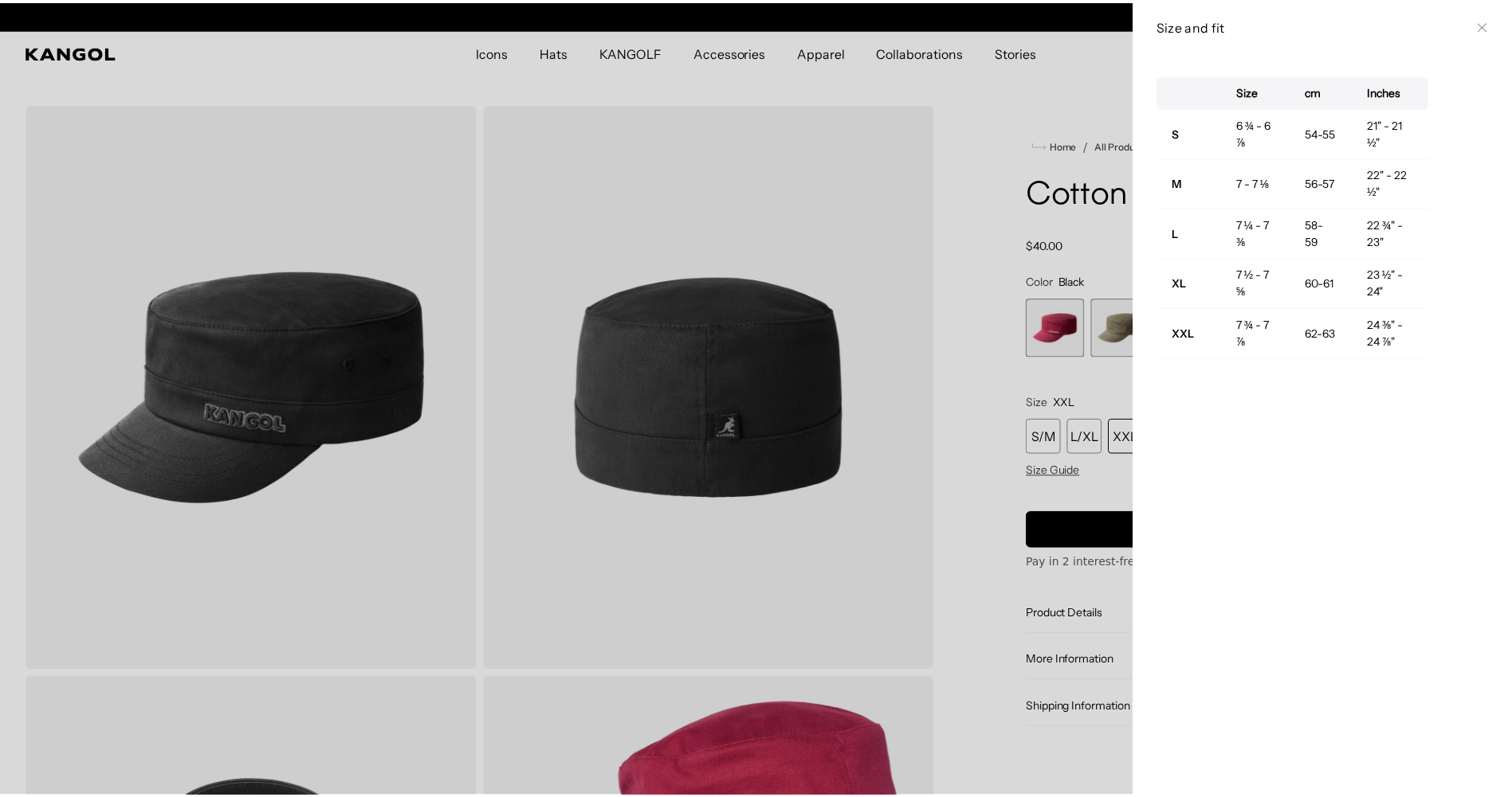
scroll to position [0, 328]
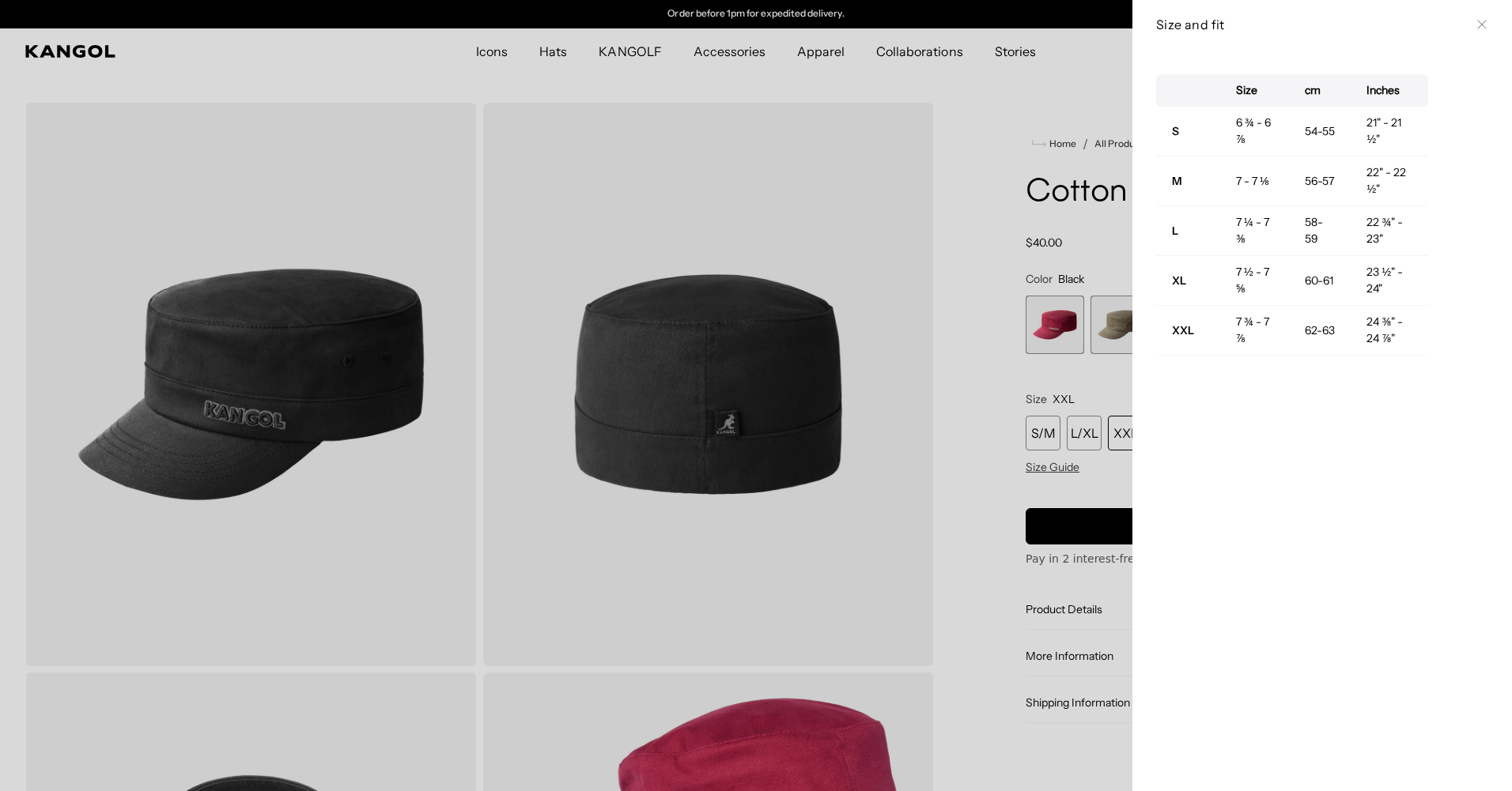
click at [966, 440] on div at bounding box center [756, 396] width 1512 height 791
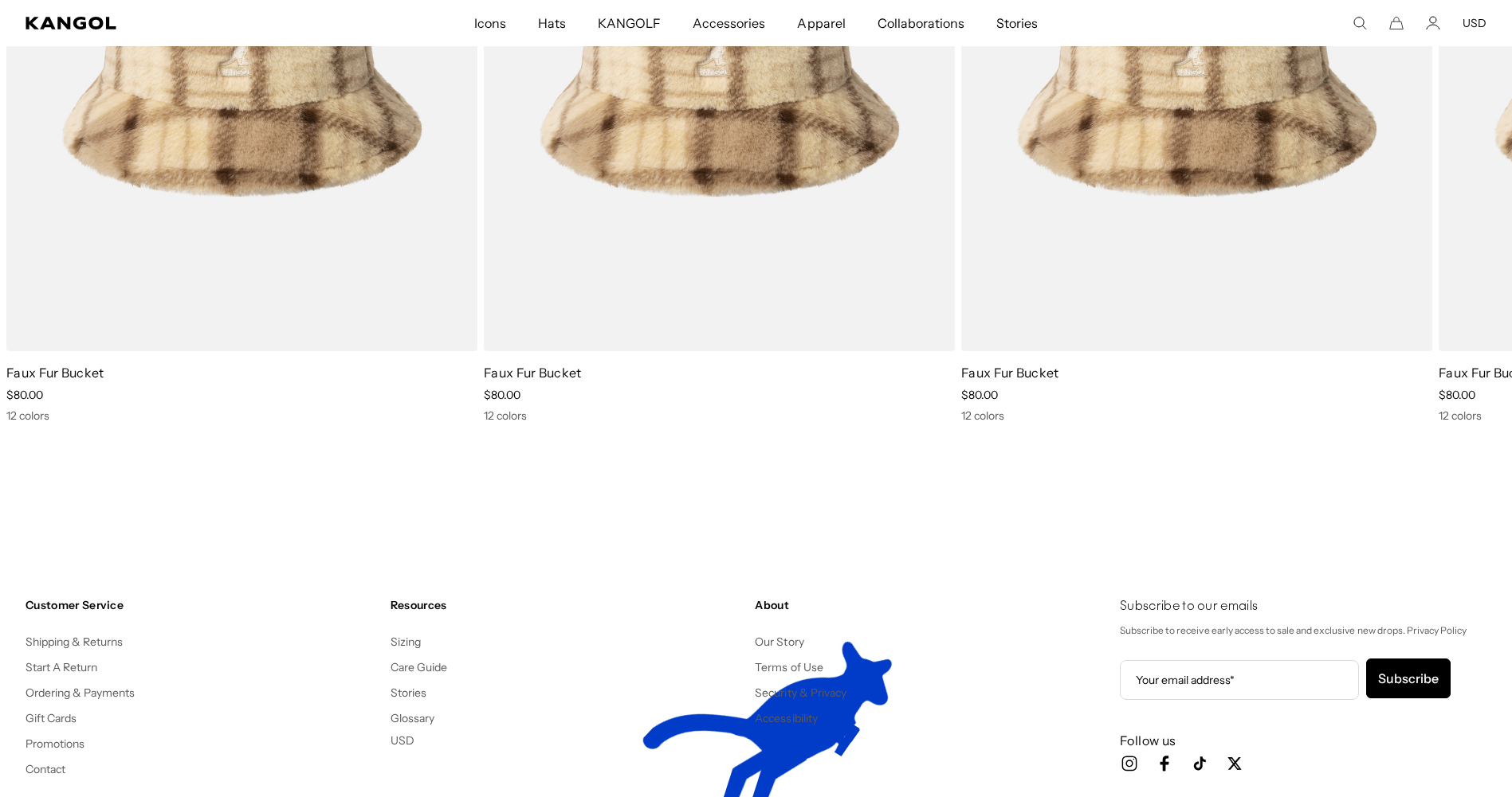
scroll to position [0, 0]
